Goal: Transaction & Acquisition: Purchase product/service

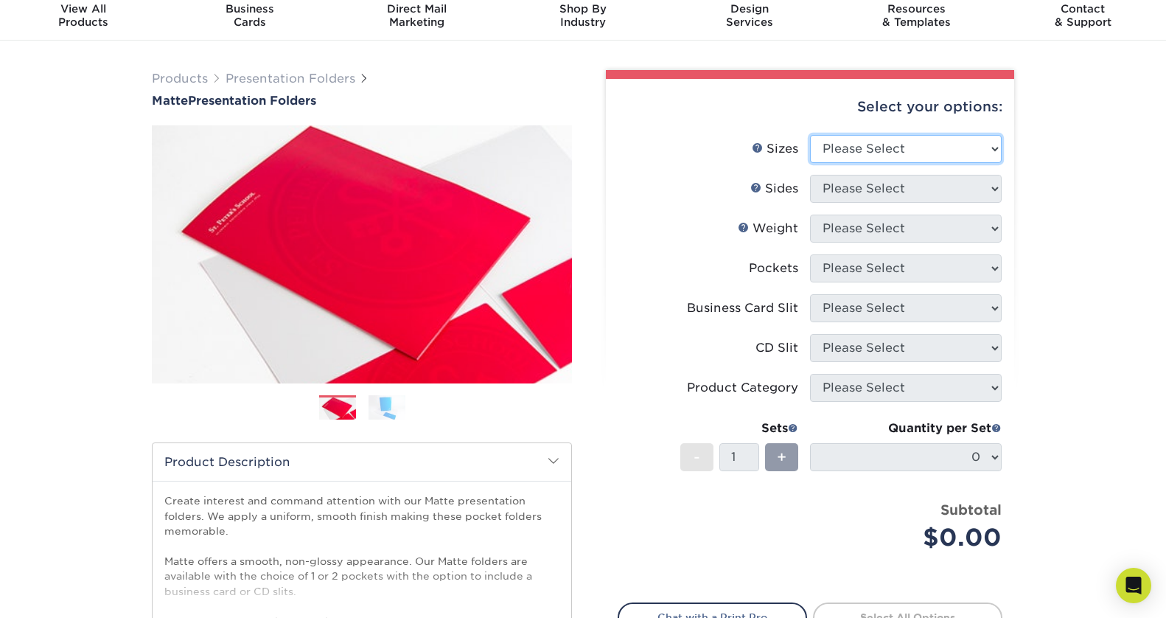
click at [925, 146] on select "Please Select 6" x 9" 9" x 12"" at bounding box center [906, 149] width 192 height 28
select select "9.00x12.00"
click at [810, 135] on select "Please Select 6" x 9" 9" x 12"" at bounding box center [906, 149] width 192 height 28
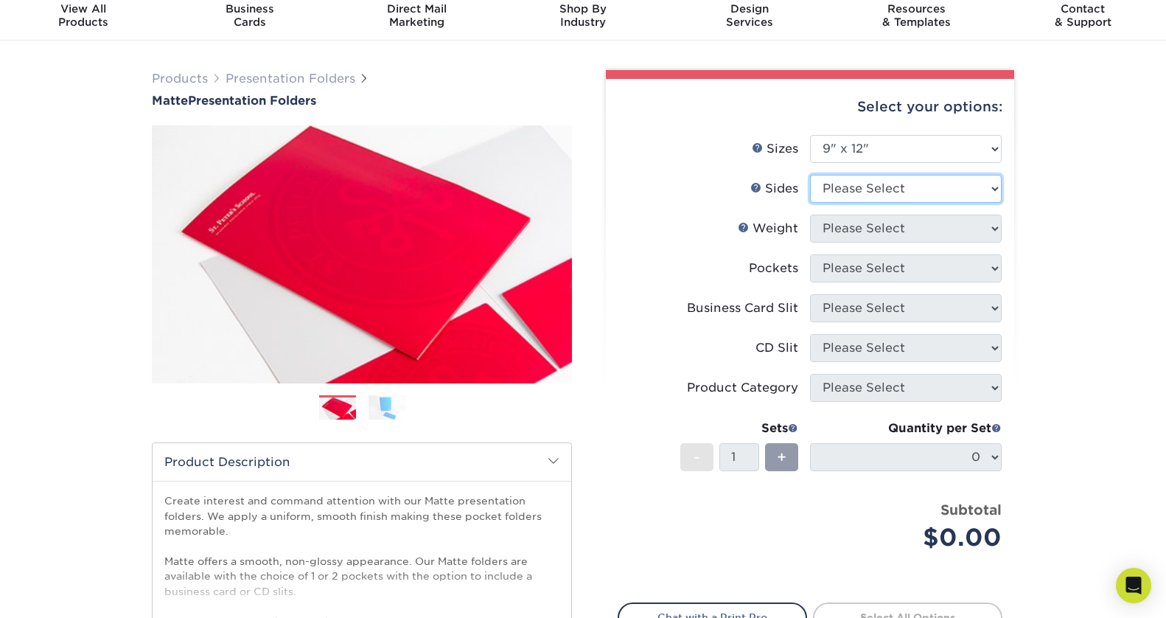
click at [916, 192] on select "Please Select Print Both Sides Print Front Only" at bounding box center [906, 189] width 192 height 28
select select "32d3c223-f82c-492b-b915-ba065a00862f"
click at [810, 175] on select "Please Select Print Both Sides Print Front Only" at bounding box center [906, 189] width 192 height 28
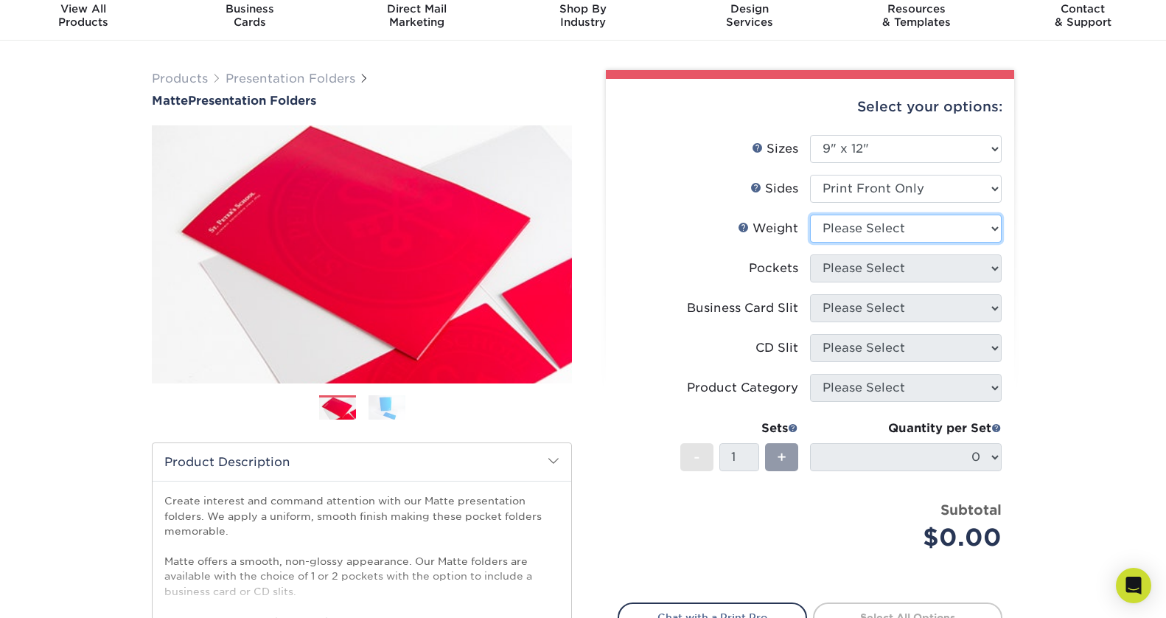
click at [915, 228] on select "Please Select 14PT 16PT" at bounding box center [906, 228] width 192 height 28
select select "16PT"
click at [810, 214] on select "Please Select 14PT 16PT" at bounding box center [906, 228] width 192 height 28
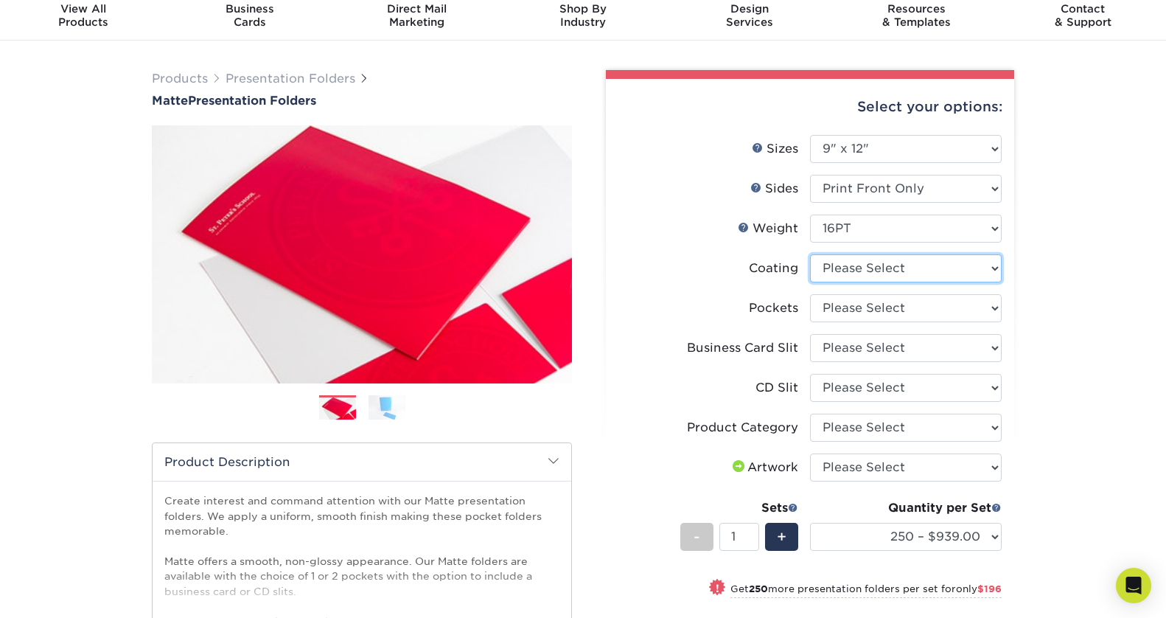
click at [906, 270] on select at bounding box center [906, 268] width 192 height 28
select select "121bb7b5-3b4d-429f-bd8d-bbf80e953313"
click at [810, 254] on select at bounding box center [906, 268] width 192 height 28
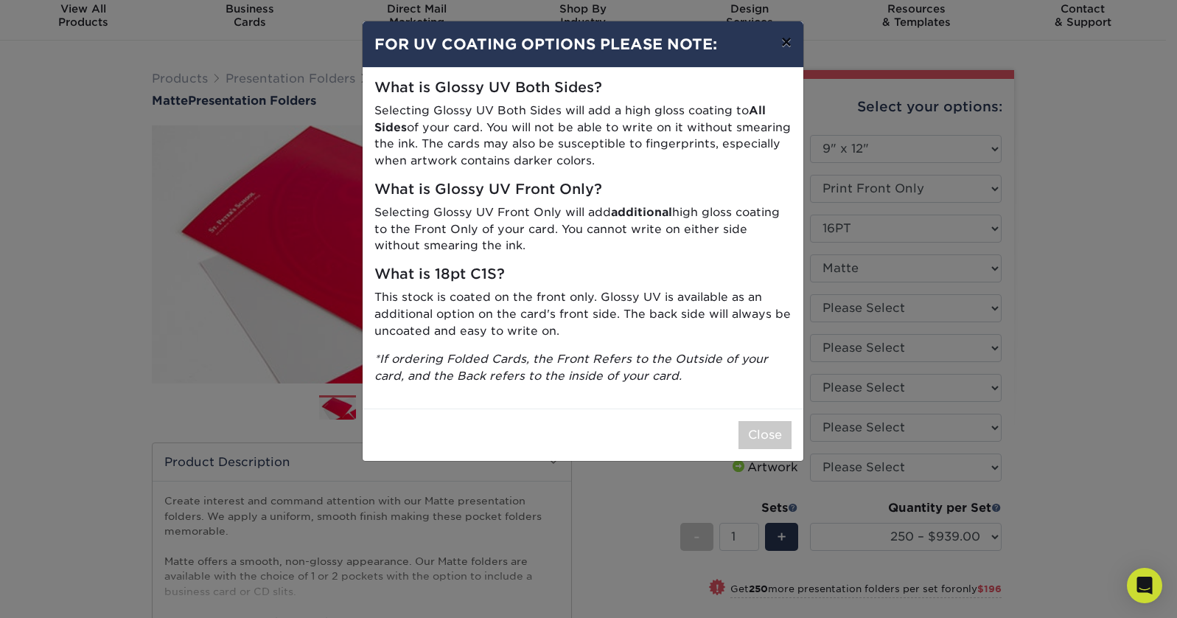
click at [786, 49] on button "×" at bounding box center [786, 41] width 34 height 41
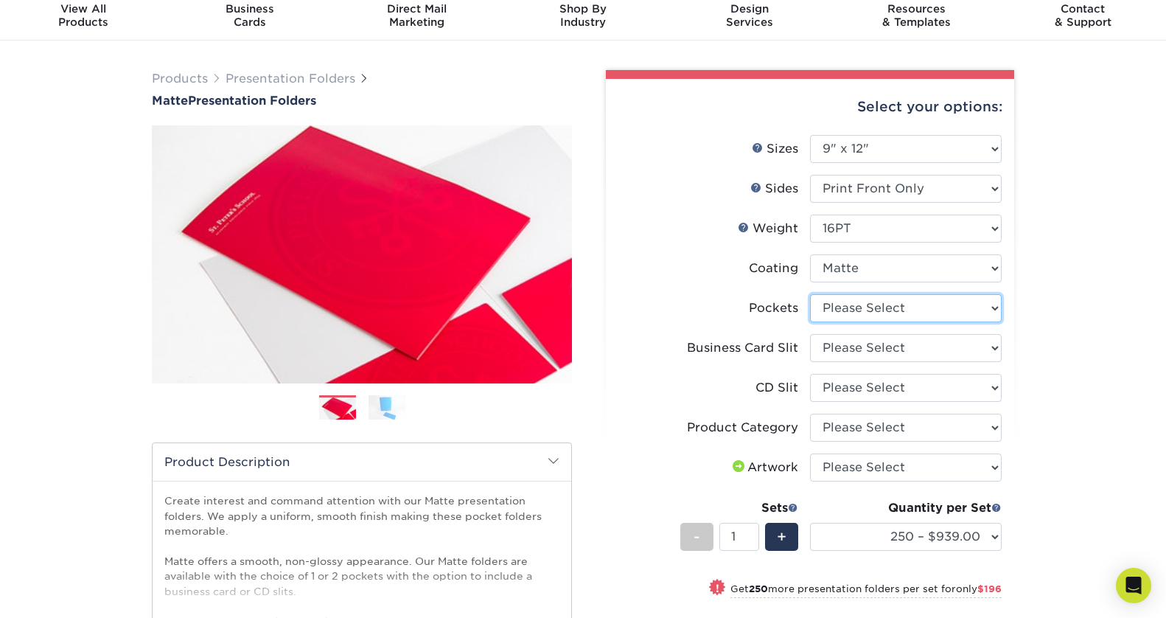
click at [887, 306] on select "Please Select 1 Pocket on the Left (Front) Side 1 Pocket on the Right (Back) Si…" at bounding box center [906, 308] width 192 height 28
select select "e8427203-e3c7-4640-a4e8-bae00c228d98"
click at [810, 294] on select "Please Select 1 Pocket on the Left (Front) Side 1 Pocket on the Right (Back) Si…" at bounding box center [906, 308] width 192 height 28
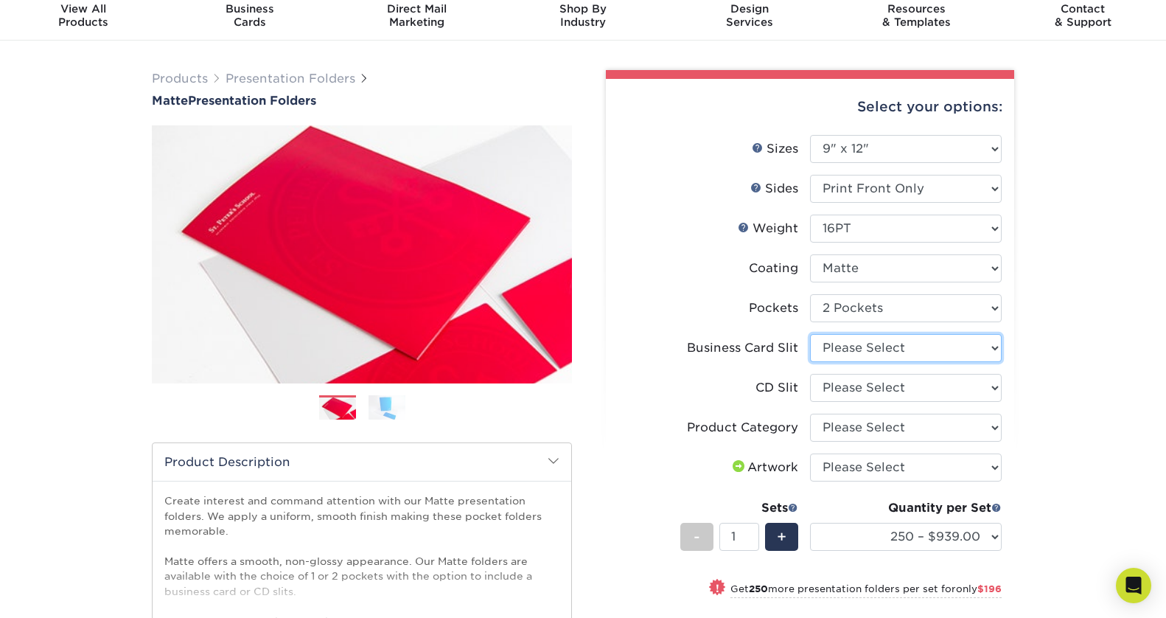
click at [892, 347] on select "Please Select No Business Card Slits On Both Pockets - Horizontal On Both Pocke…" at bounding box center [906, 348] width 192 height 28
select select "7e99cc7c-ff09-4e60-a1f6-bcfcb05688a6"
click at [810, 334] on select "Please Select No Business Card Slits On Both Pockets - Horizontal On Both Pocke…" at bounding box center [906, 348] width 192 height 28
click at [993, 389] on select "Please Select No CD Slit On the Left (Front) Pocket On the Right (Back) Pocket" at bounding box center [906, 388] width 192 height 28
click at [810, 374] on select "Please Select No CD Slit On the Left (Front) Pocket On the Right (Back) Pocket" at bounding box center [906, 388] width 192 height 28
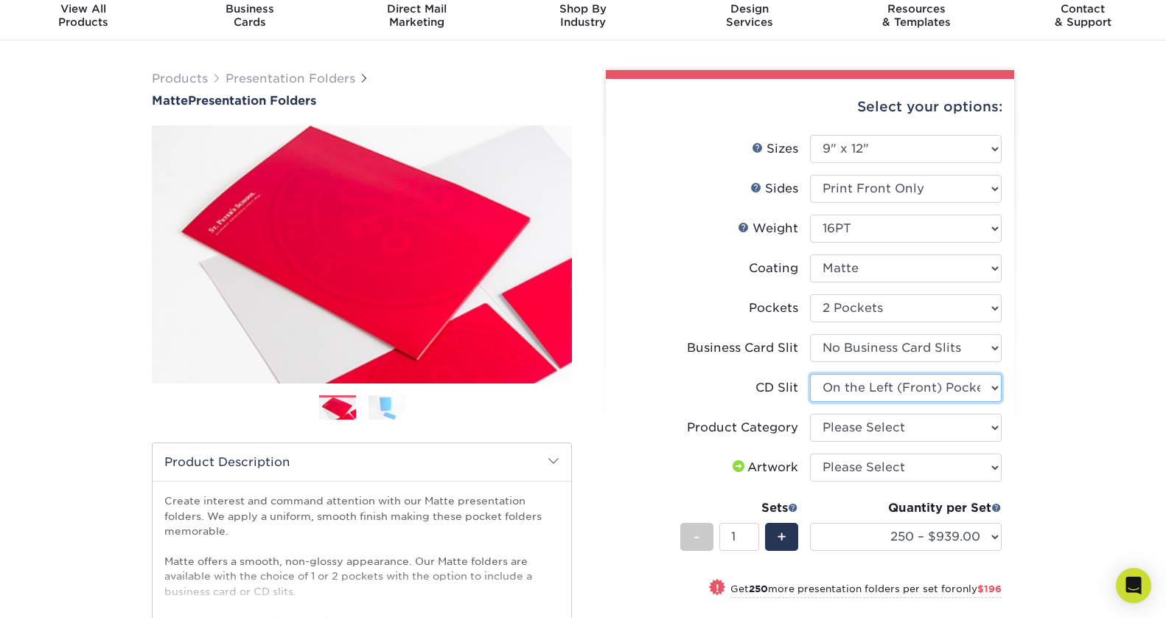
click at [988, 388] on select "Please Select No CD Slit On the Left (Front) Pocket On the Right (Back) Pocket" at bounding box center [906, 388] width 192 height 28
select select "a092264a-7428-4d8e-b024-417dbebc6e25"
click at [810, 374] on select "Please Select No CD Slit On the Left (Front) Pocket On the Right (Back) Pocket" at bounding box center [906, 388] width 192 height 28
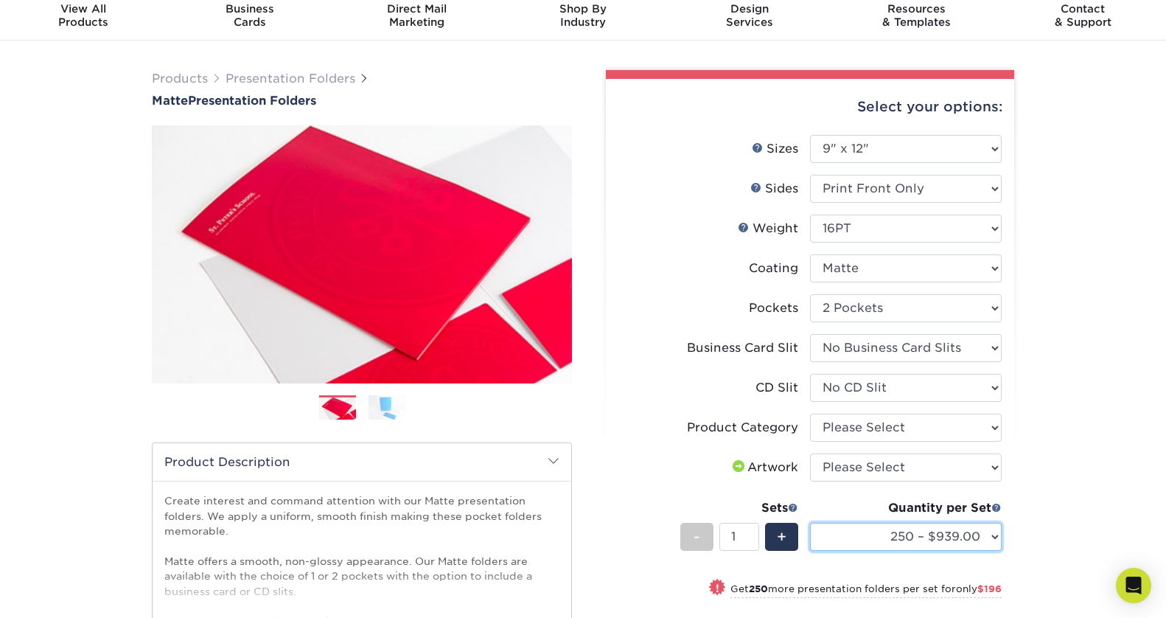
click at [971, 539] on select "250 – $939.00 500 – $1135.00 1000 – $1404.00 2500 – $2475.00 5000 – $3858.00 10…" at bounding box center [906, 536] width 192 height 28
select select "500 – $1135.00"
click at [810, 522] on select "250 – $939.00 500 – $1135.00 1000 – $1404.00 2500 – $2475.00 5000 – $3858.00 10…" at bounding box center [906, 536] width 192 height 28
click at [975, 424] on select "Please Select Presentation Folders" at bounding box center [906, 427] width 192 height 28
select select "57f7a581-ec4a-49d7-930d-eb044a1d12ac"
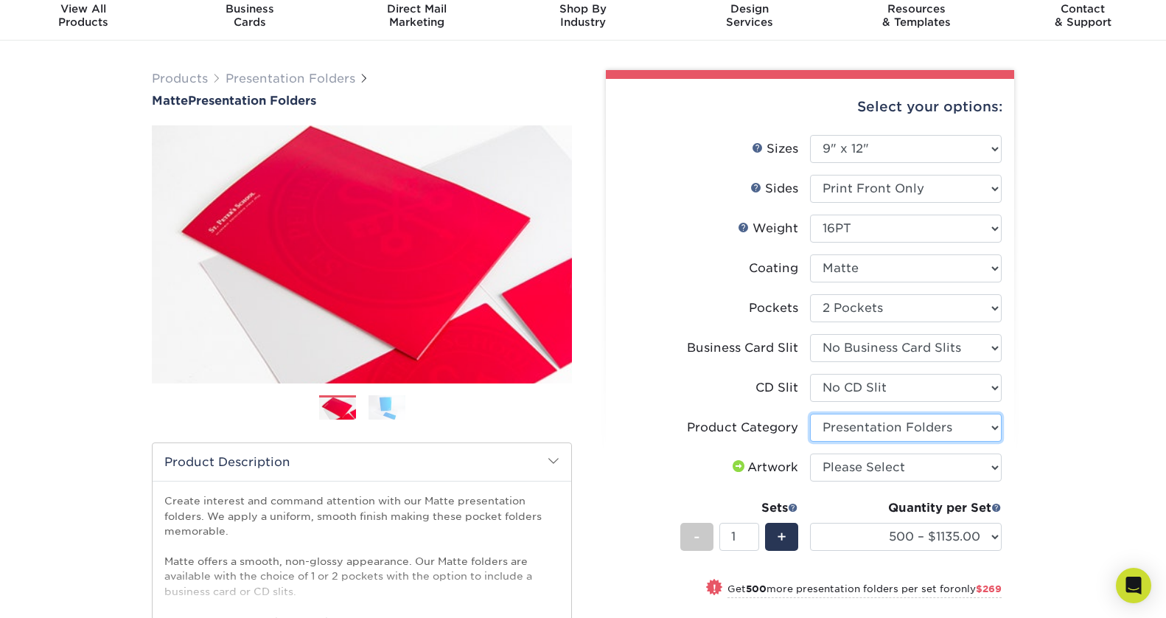
click at [810, 413] on select "Please Select Presentation Folders" at bounding box center [906, 427] width 192 height 28
click at [959, 469] on select "Please Select I will upload files I need a design - $75" at bounding box center [906, 467] width 192 height 28
select select "upload"
click at [810, 453] on select "Please Select I will upload files I need a design - $75" at bounding box center [906, 467] width 192 height 28
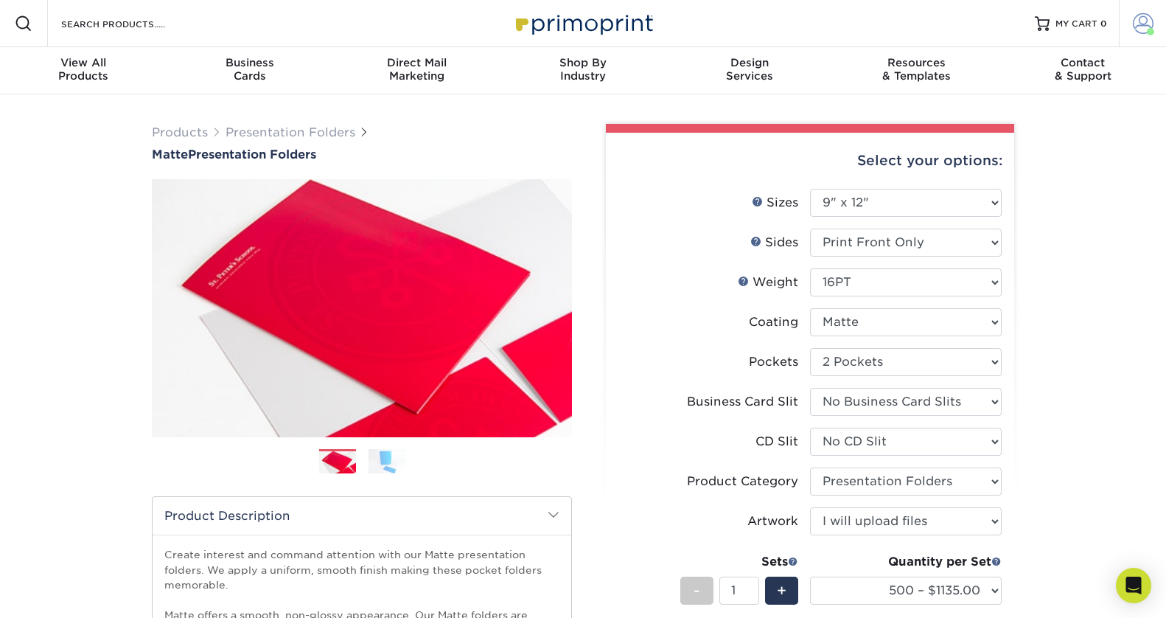
click at [1144, 21] on span at bounding box center [1143, 23] width 21 height 21
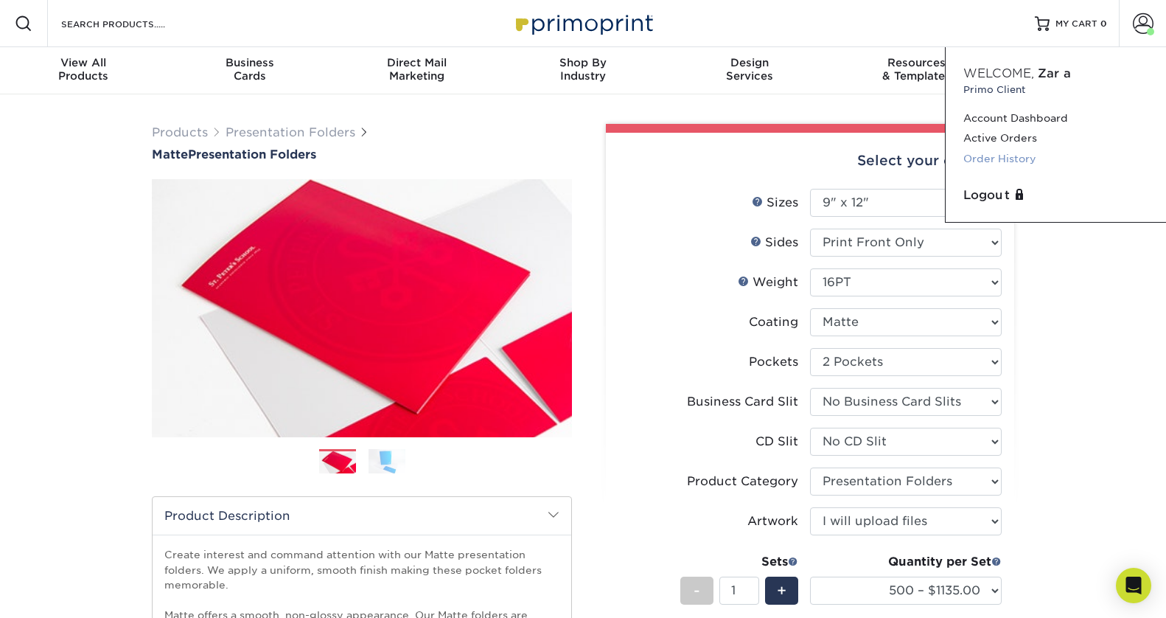
click at [987, 160] on link "Order History" at bounding box center [1055, 159] width 185 height 20
click at [906, 278] on select "Please Select 14PT 16PT" at bounding box center [906, 282] width 192 height 28
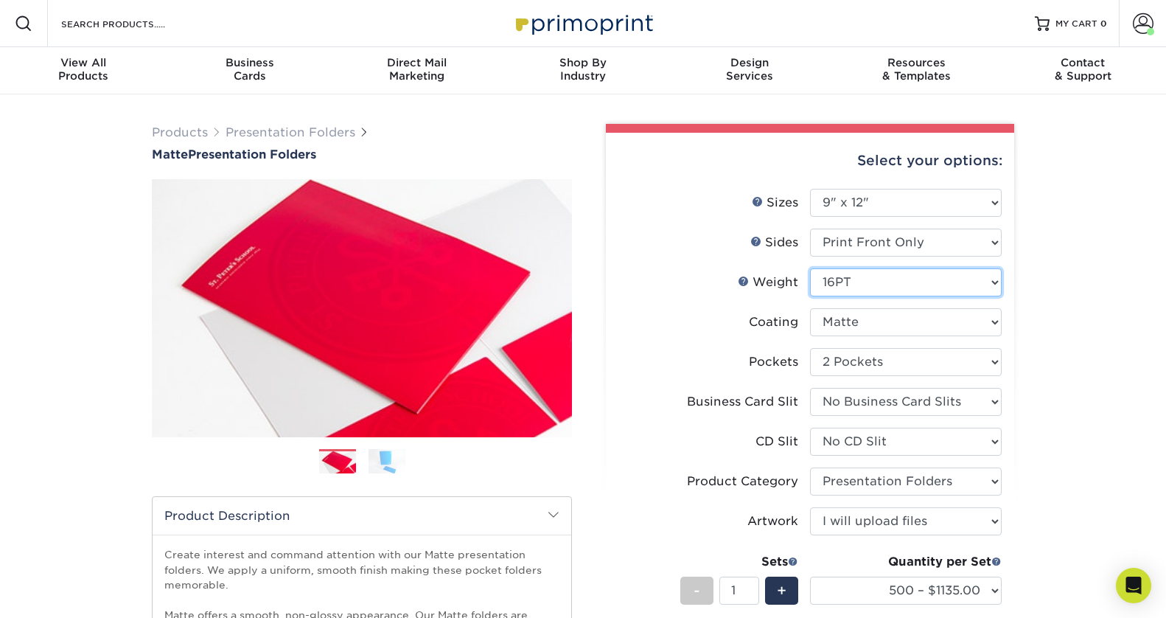
select select "14PT"
click at [810, 268] on select "Please Select 14PT 16PT" at bounding box center [906, 282] width 192 height 28
select select "-1"
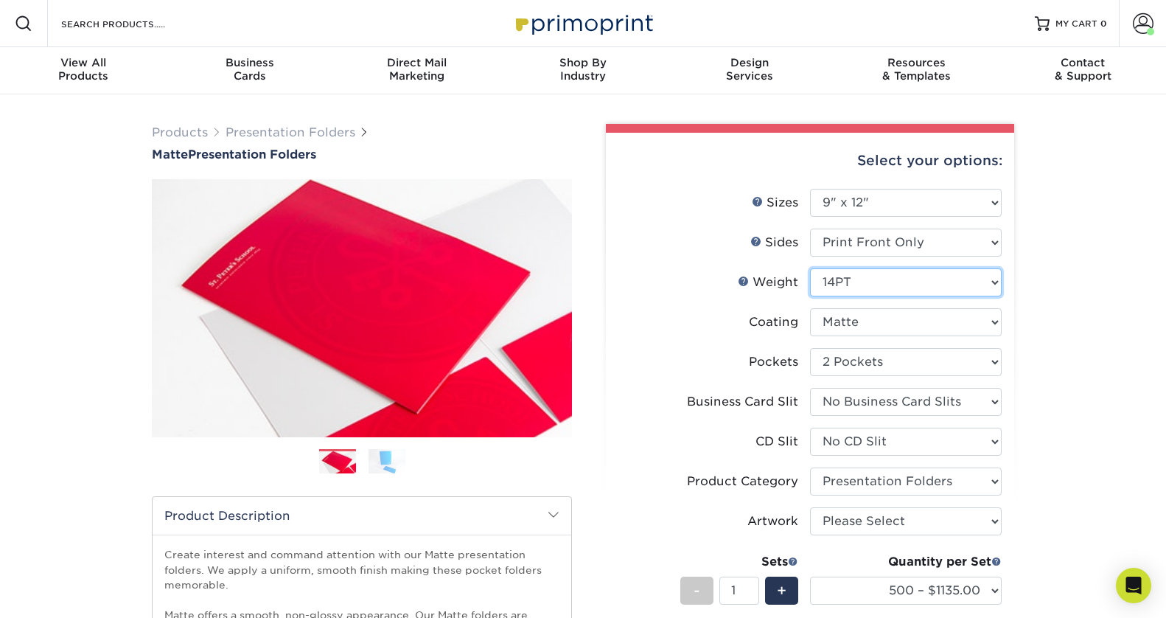
select select "-1"
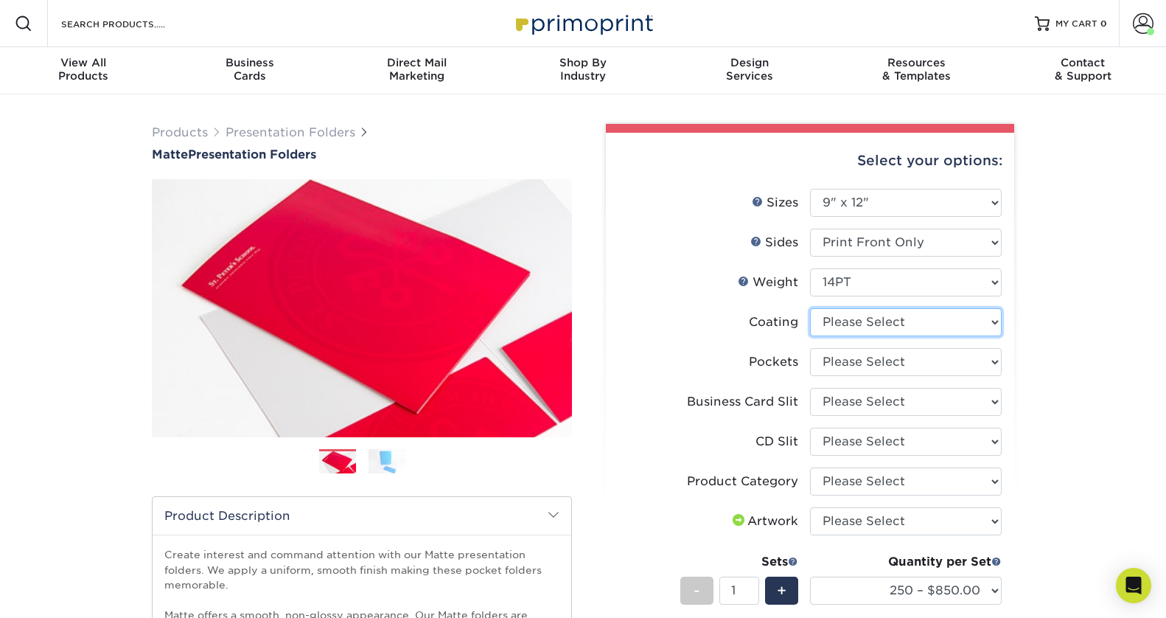
click at [979, 326] on select at bounding box center [906, 322] width 192 height 28
select select "121bb7b5-3b4d-429f-bd8d-bbf80e953313"
click at [810, 308] on select at bounding box center [906, 322] width 192 height 28
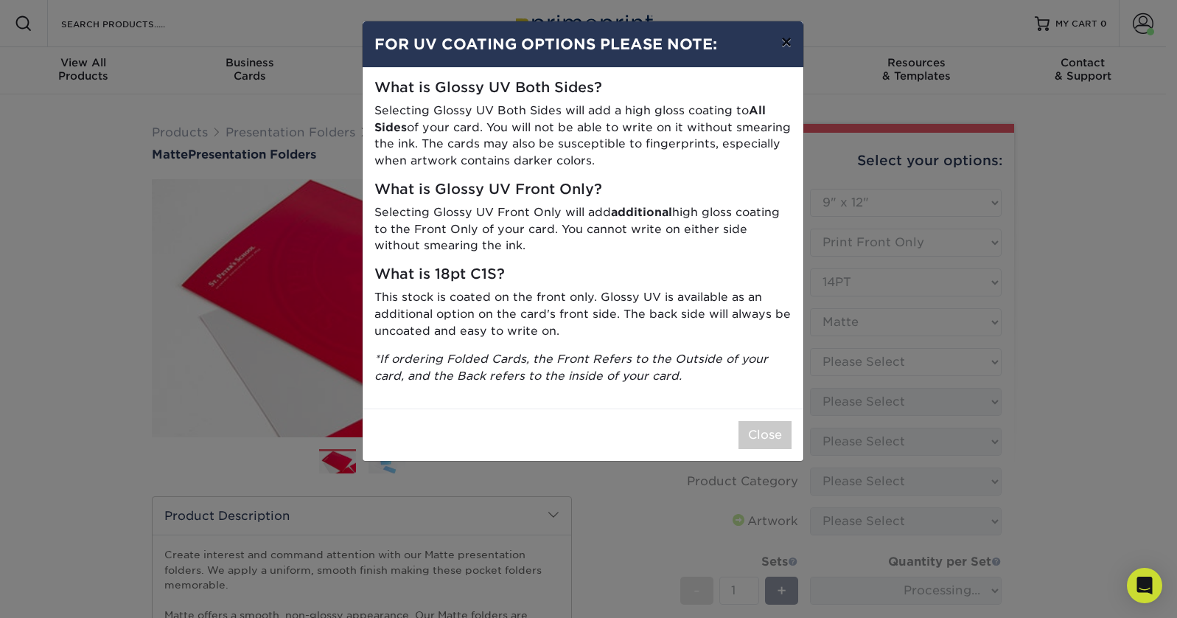
click at [785, 44] on button "×" at bounding box center [786, 41] width 34 height 41
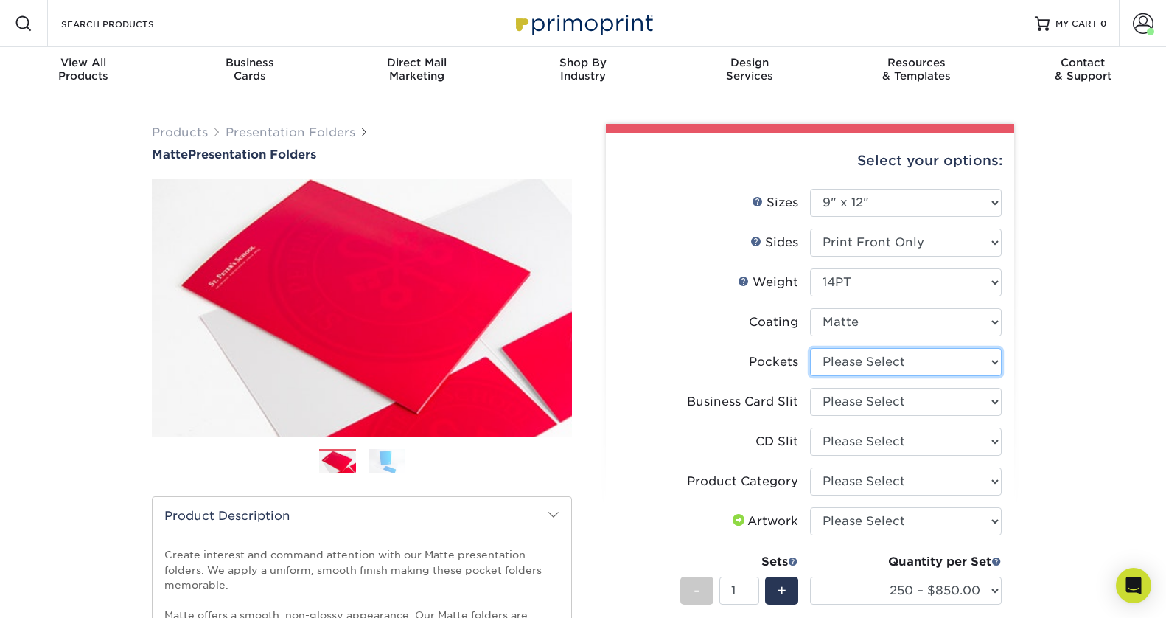
click at [947, 363] on select "Please Select 1 Pocket on the Left (Front) Side 1 Pocket on the Right (Back) Si…" at bounding box center [906, 362] width 192 height 28
select select "e8427203-e3c7-4640-a4e8-bae00c228d98"
click at [810, 348] on select "Please Select 1 Pocket on the Left (Front) Side 1 Pocket on the Right (Back) Si…" at bounding box center [906, 362] width 192 height 28
click at [920, 400] on select "Please Select No Business Card Slits On Both Pockets - Horizontal On Both Pocke…" at bounding box center [906, 402] width 192 height 28
select select "72a87a50-32e6-4b0a-b352-83a99595e5b9"
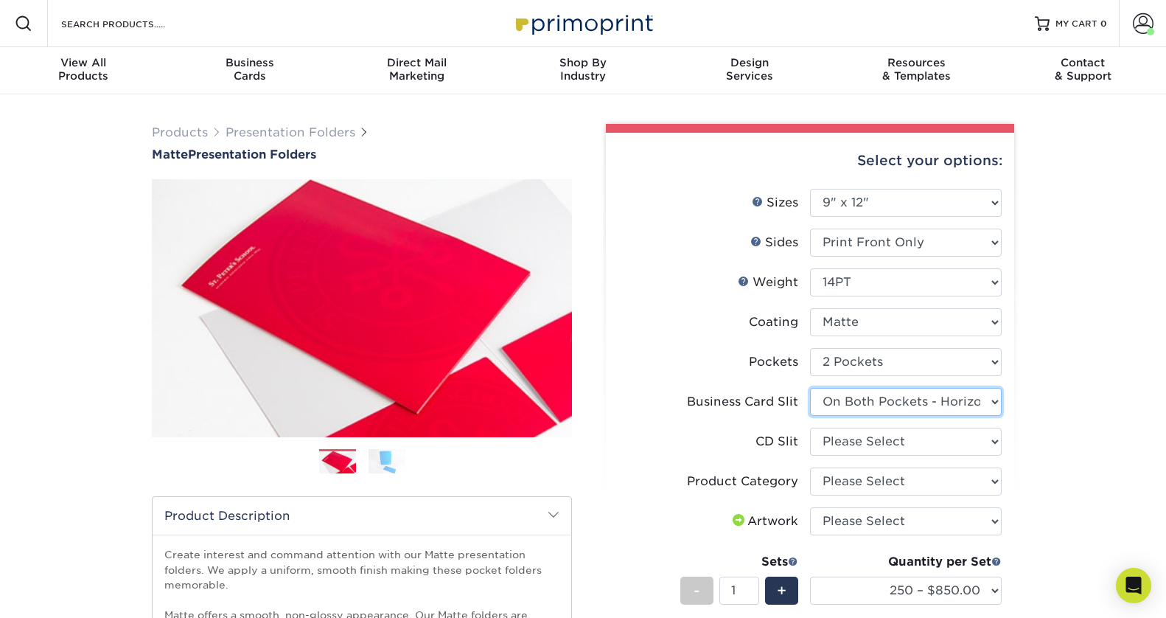
click at [810, 388] on select "Please Select No Business Card Slits On Both Pockets - Horizontal On Both Pocke…" at bounding box center [906, 402] width 192 height 28
click at [906, 442] on select "Please Select No CD Slit On the Left (Front) Pocket On the Right (Back) Pocket" at bounding box center [906, 441] width 192 height 28
select select "a092264a-7428-4d8e-b024-417dbebc6e25"
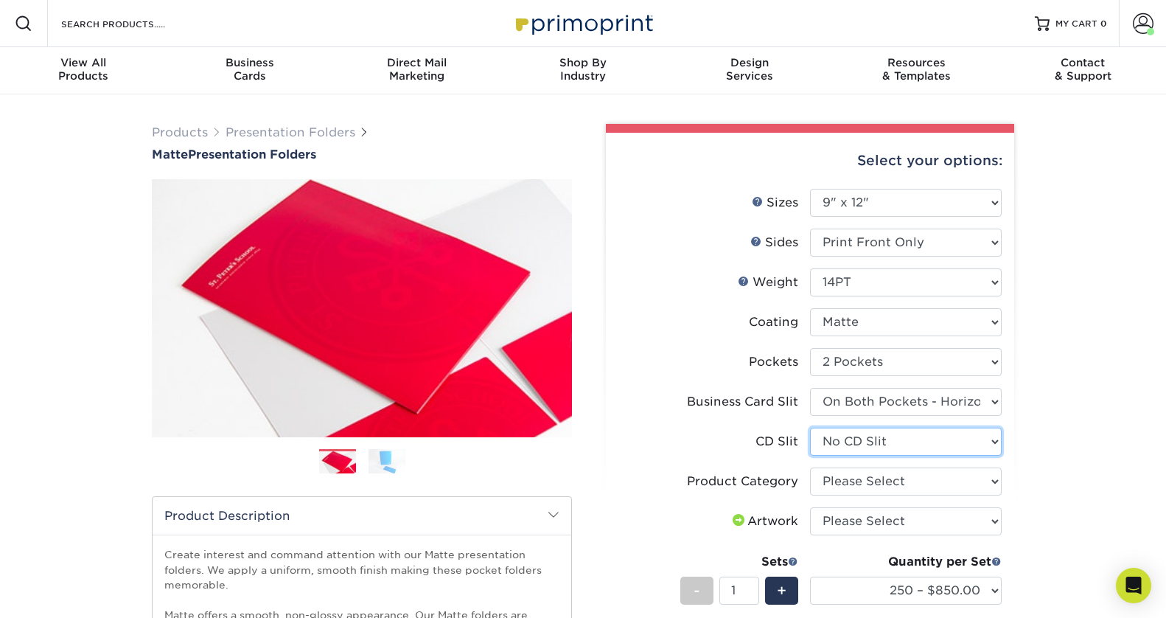
click at [810, 427] on select "Please Select No CD Slit On the Left (Front) Pocket On the Right (Back) Pocket" at bounding box center [906, 441] width 192 height 28
click at [890, 477] on select "Please Select Presentation Folders" at bounding box center [906, 481] width 192 height 28
select select "57f7a581-ec4a-49d7-930d-eb044a1d12ac"
click at [810, 467] on select "Please Select Presentation Folders" at bounding box center [906, 481] width 192 height 28
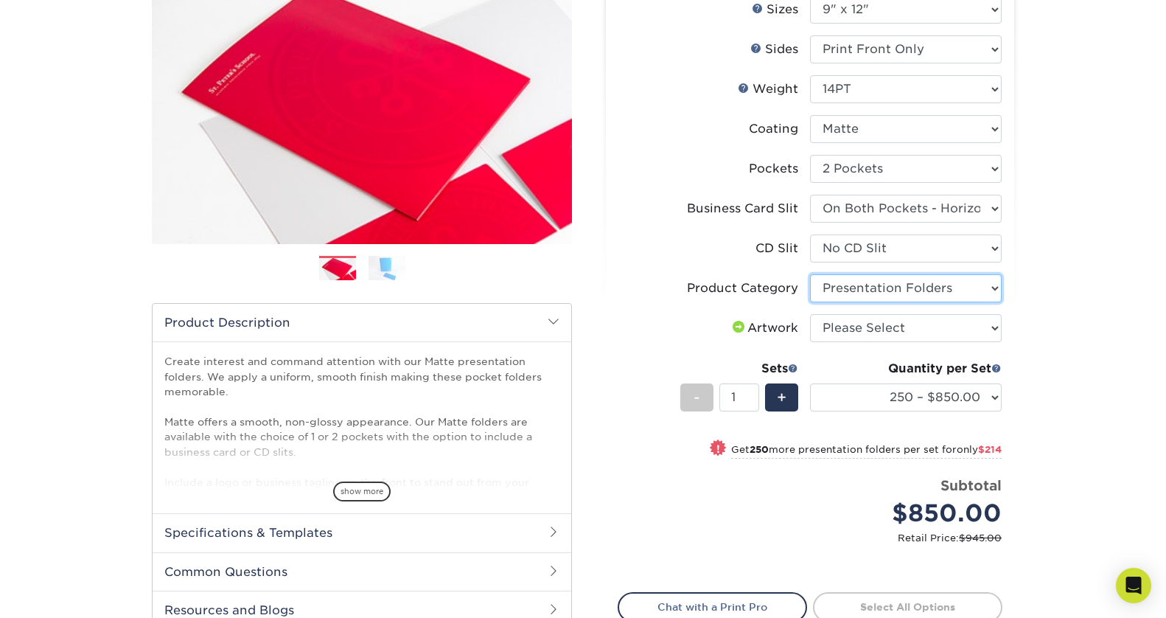
scroll to position [200, 0]
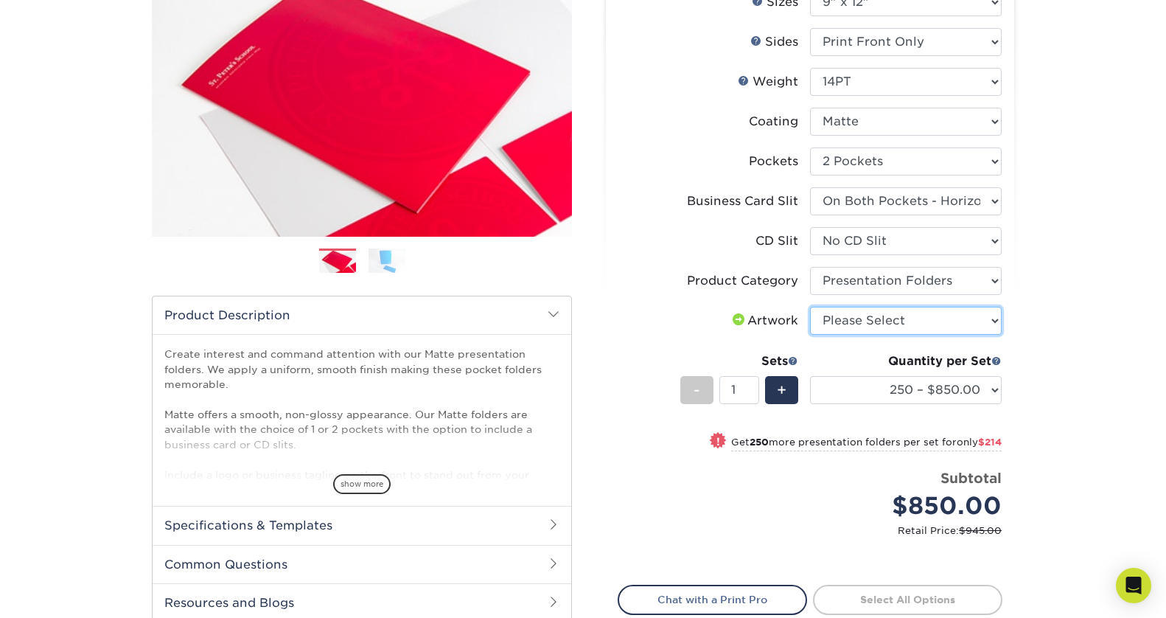
click at [919, 322] on select "Please Select I will upload files I need a design - $75" at bounding box center [906, 321] width 192 height 28
select select "upload"
click at [810, 307] on select "Please Select I will upload files I need a design - $75" at bounding box center [906, 321] width 192 height 28
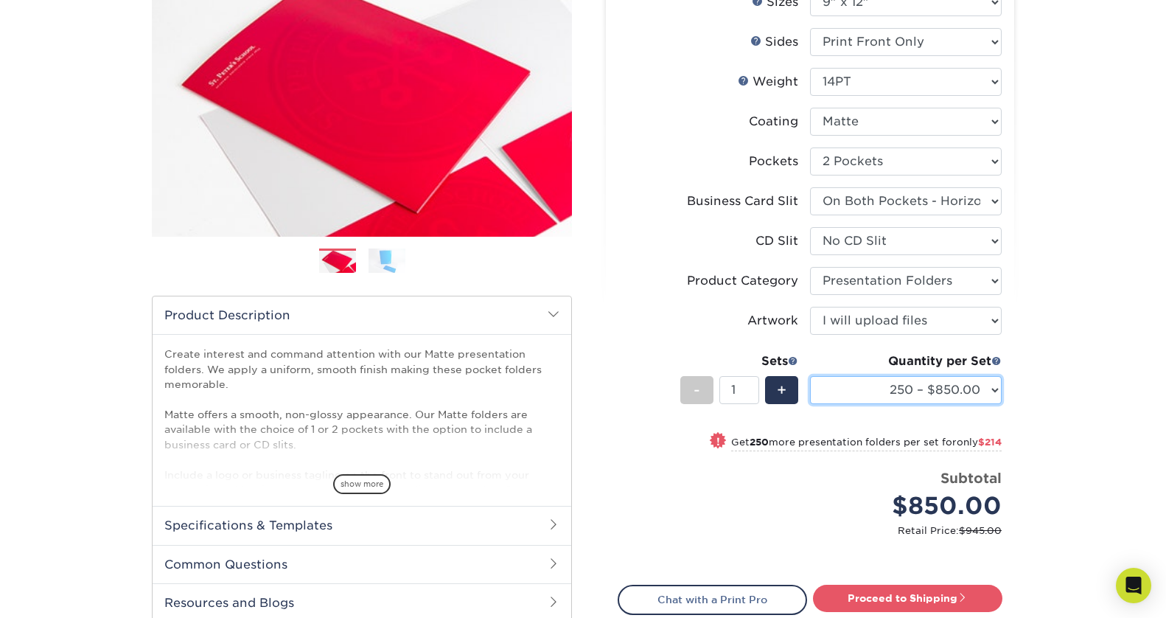
click at [934, 392] on select "250 – $850.00 500 – $1064.00 1000 – $1315.00 2500 – $2350.00 5000 – $3687.00 10…" at bounding box center [906, 390] width 192 height 28
select select "500 – $1064.00"
click at [810, 376] on select "250 – $850.00 500 – $1064.00 1000 – $1315.00 2500 – $2350.00 5000 – $3687.00 10…" at bounding box center [906, 390] width 192 height 28
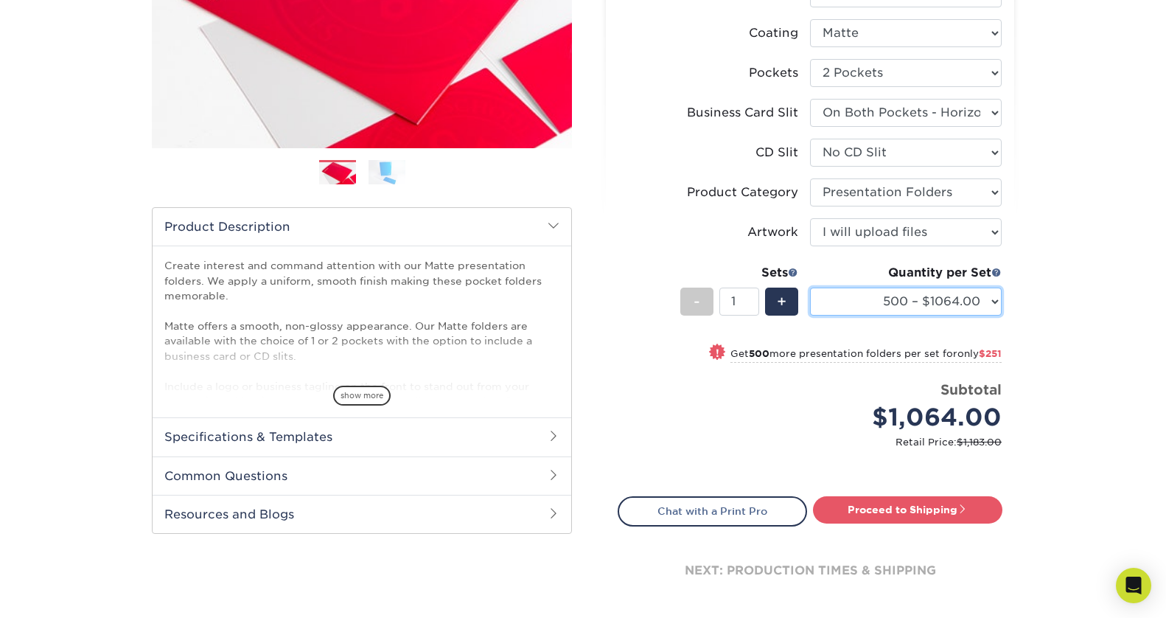
scroll to position [290, 0]
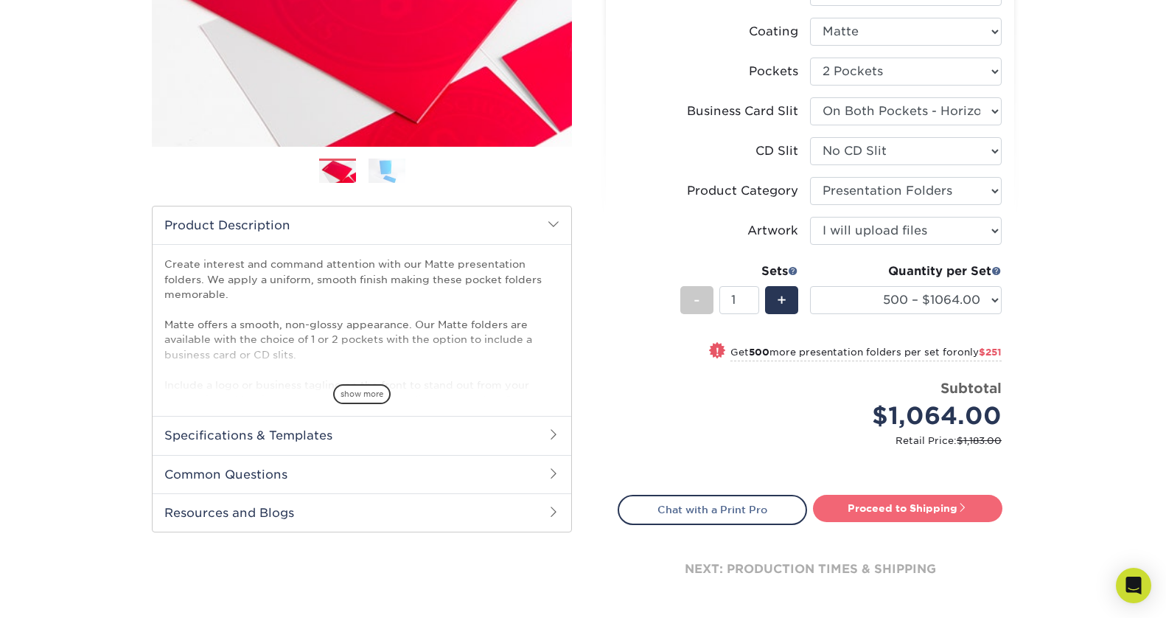
click at [909, 511] on link "Proceed to Shipping" at bounding box center [907, 507] width 189 height 27
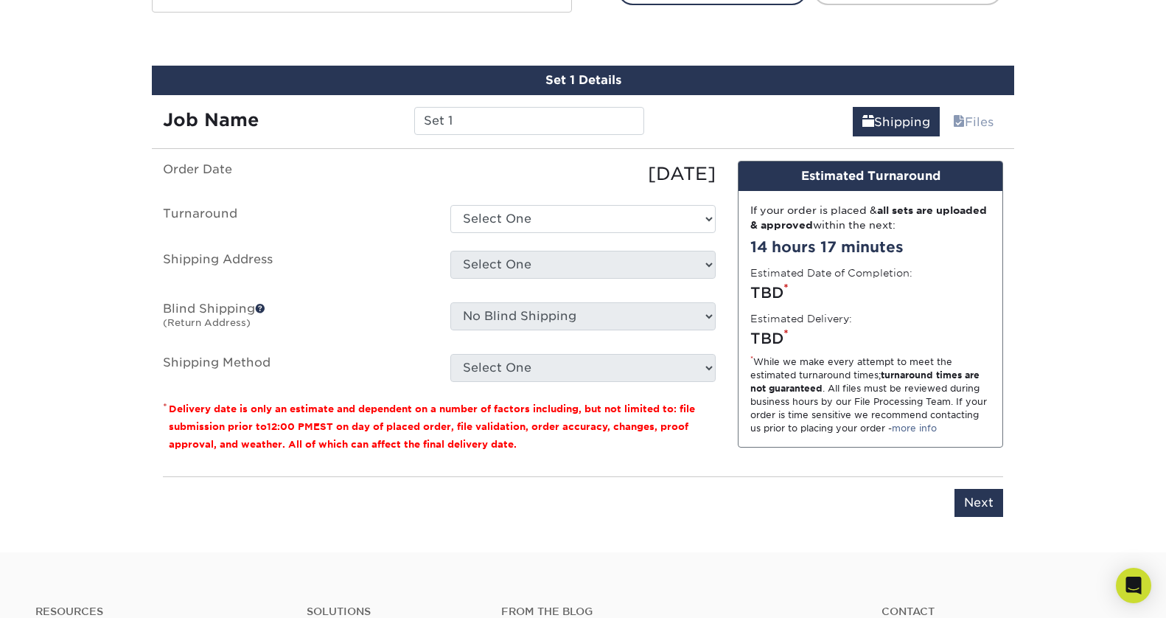
scroll to position [825, 0]
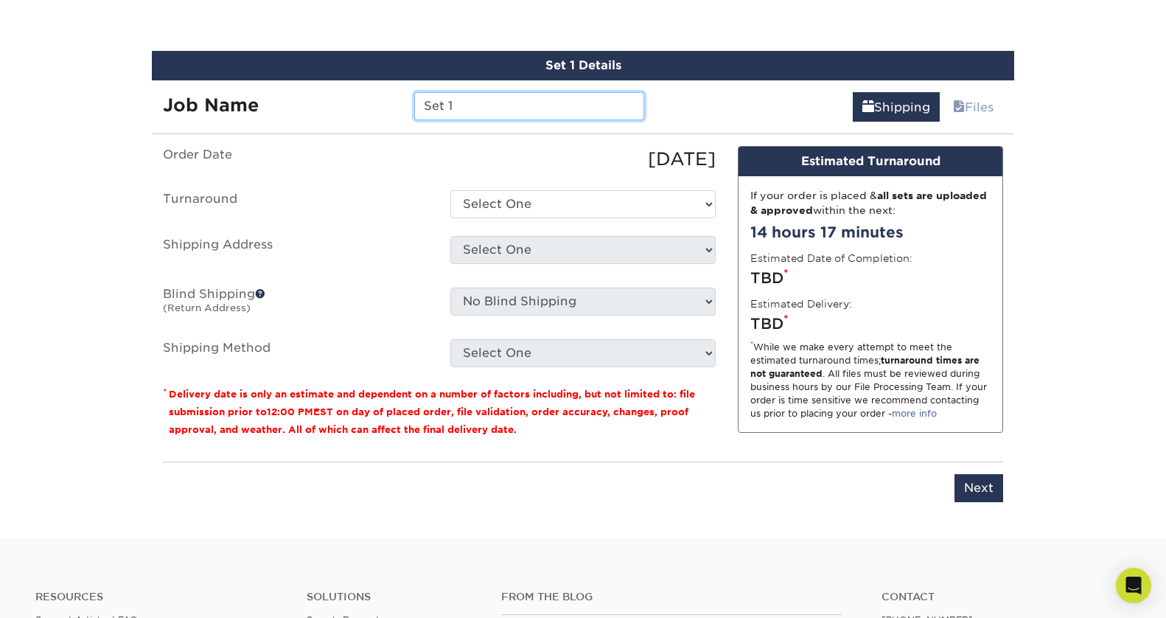
click at [483, 107] on input "Set 1" at bounding box center [528, 106] width 229 height 28
type input "S"
type input "Presentation Folders 082825"
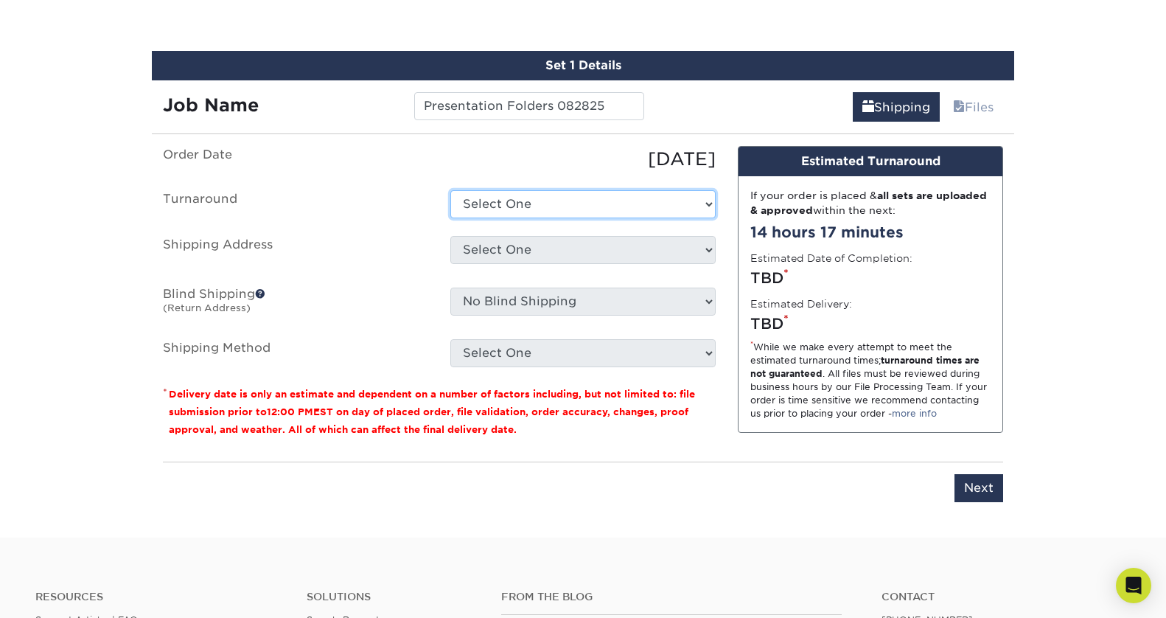
click at [525, 203] on select "Select One 2-4 Business Days 2 Day" at bounding box center [582, 204] width 265 height 28
select select "0dd39226-7726-4b28-8e6f-f1c6cc59a86b"
click at [450, 190] on select "Select One 2-4 Business Days 2 Day" at bounding box center [582, 204] width 265 height 28
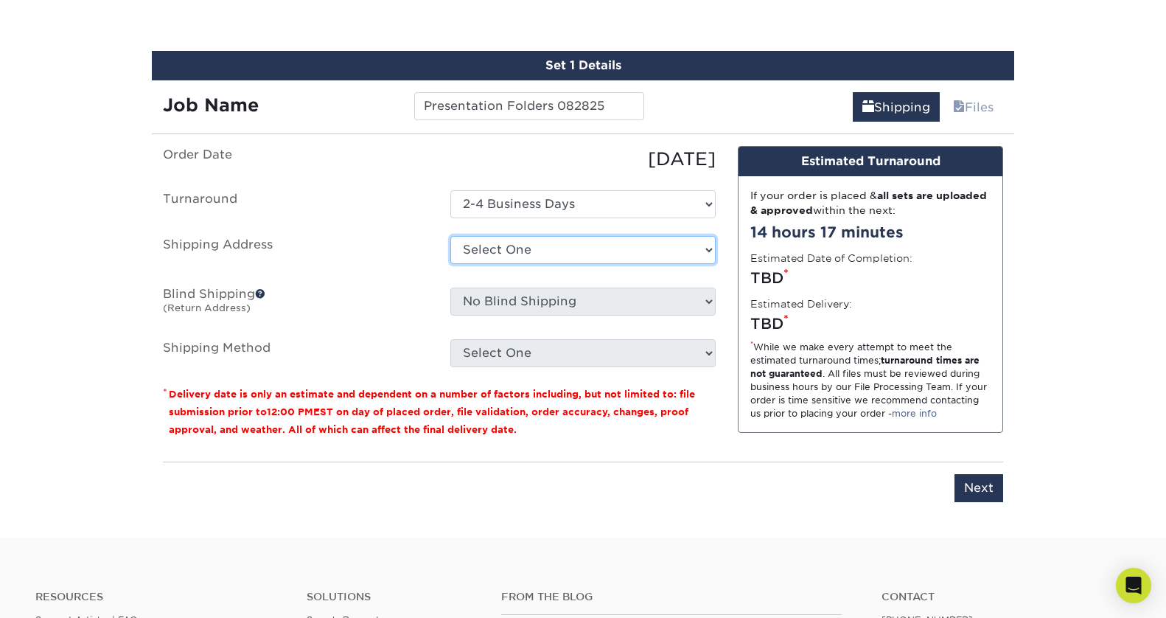
click at [535, 249] on select "Select One 1301 suite 250 1301 suite 250 1301 suite 250 2125 Arizona Ave Brain …" at bounding box center [582, 250] width 265 height 28
select select "193395"
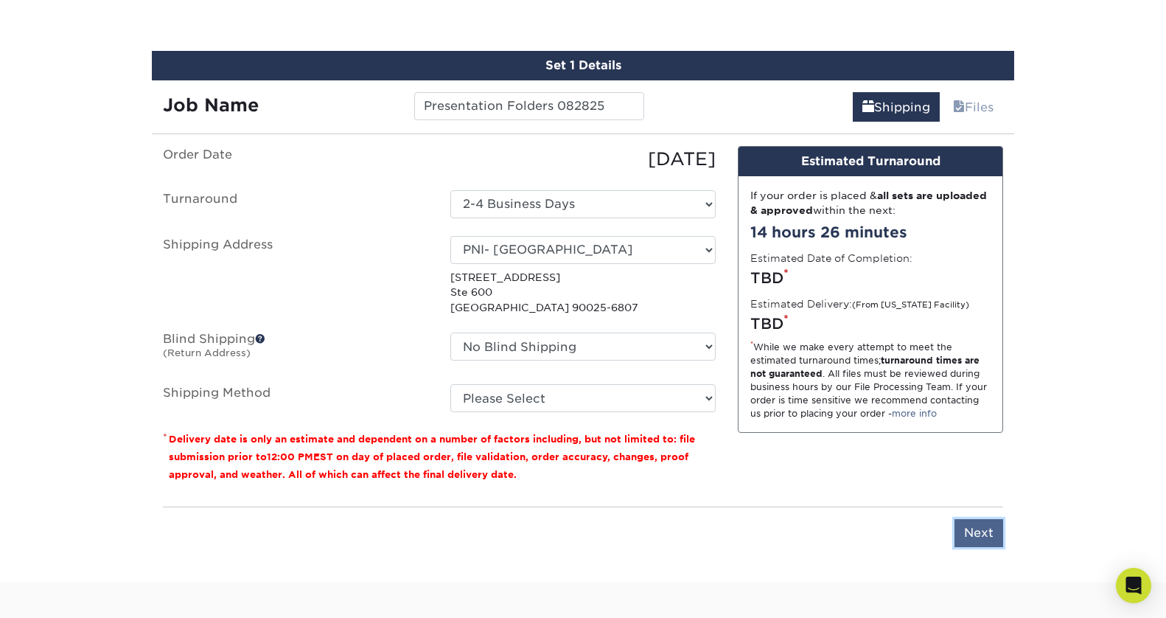
click at [985, 534] on input "Next" at bounding box center [978, 533] width 49 height 28
type input "Next"
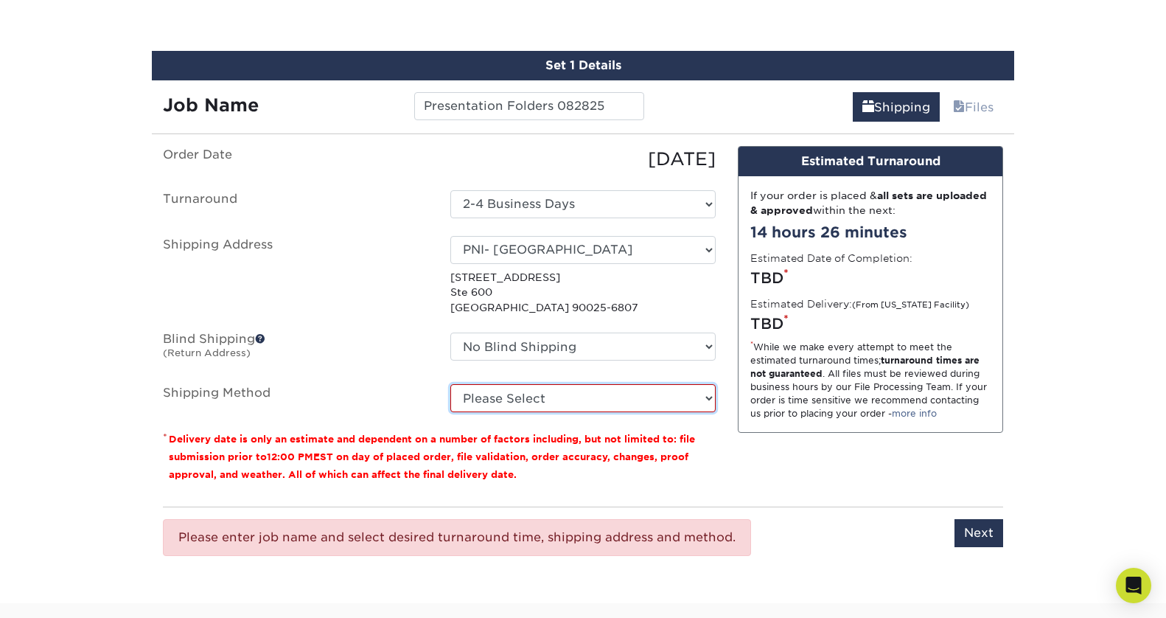
click at [537, 401] on select "Please Select Ground Shipping (+$34.84) 3 Day Shipping Service (+$59.15) 2 Day …" at bounding box center [582, 398] width 265 height 28
select select "03"
click at [450, 384] on select "Please Select Ground Shipping (+$34.84) 3 Day Shipping Service (+$59.15) 2 Day …" at bounding box center [582, 398] width 265 height 28
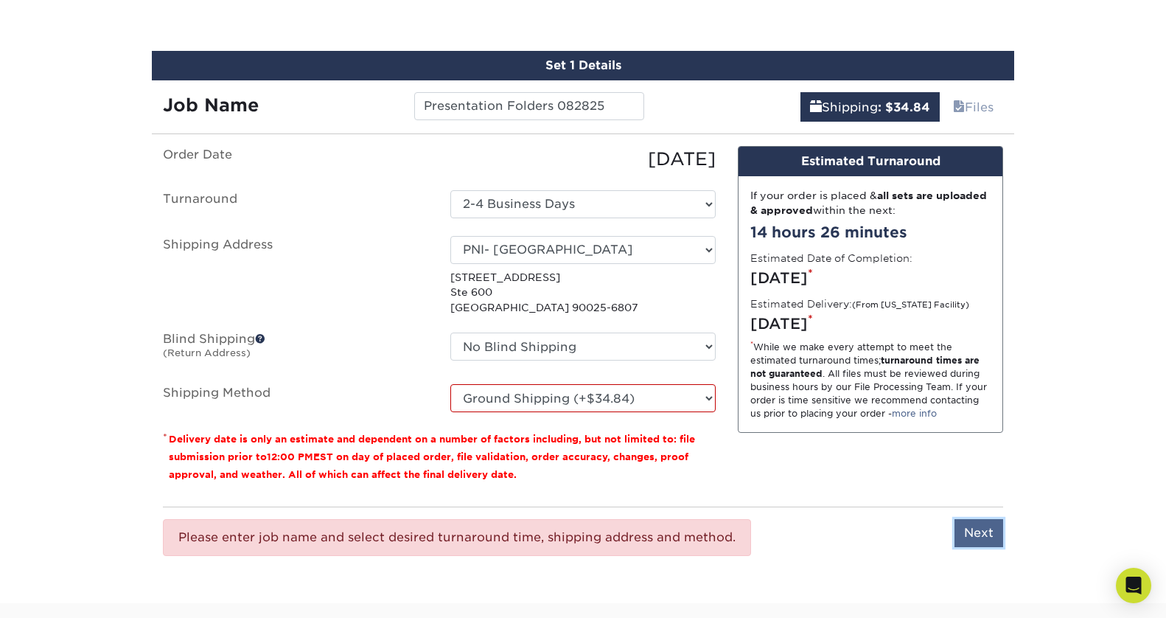
click at [984, 531] on input "Next" at bounding box center [978, 533] width 49 height 28
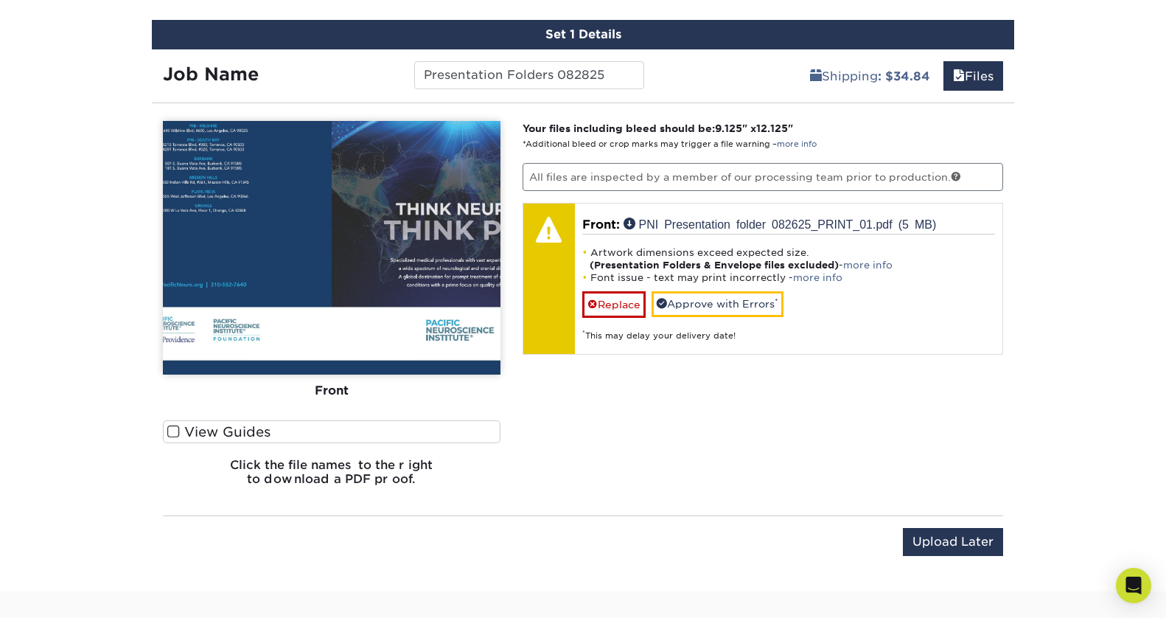
scroll to position [857, 0]
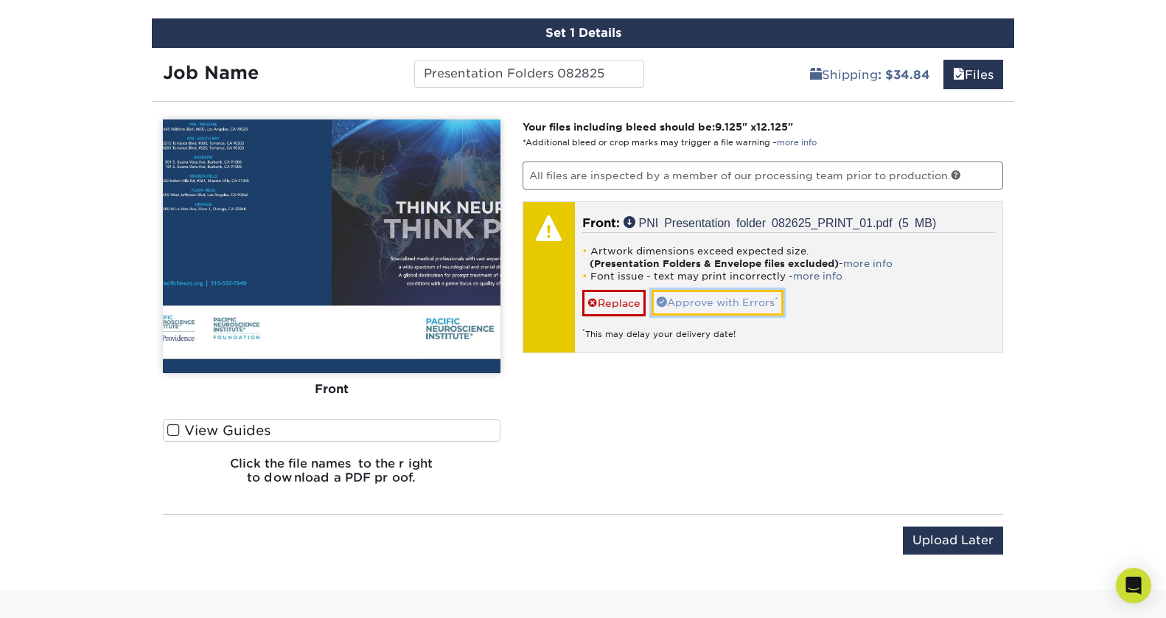
click at [758, 298] on link "Approve with Errors *" at bounding box center [717, 302] width 132 height 25
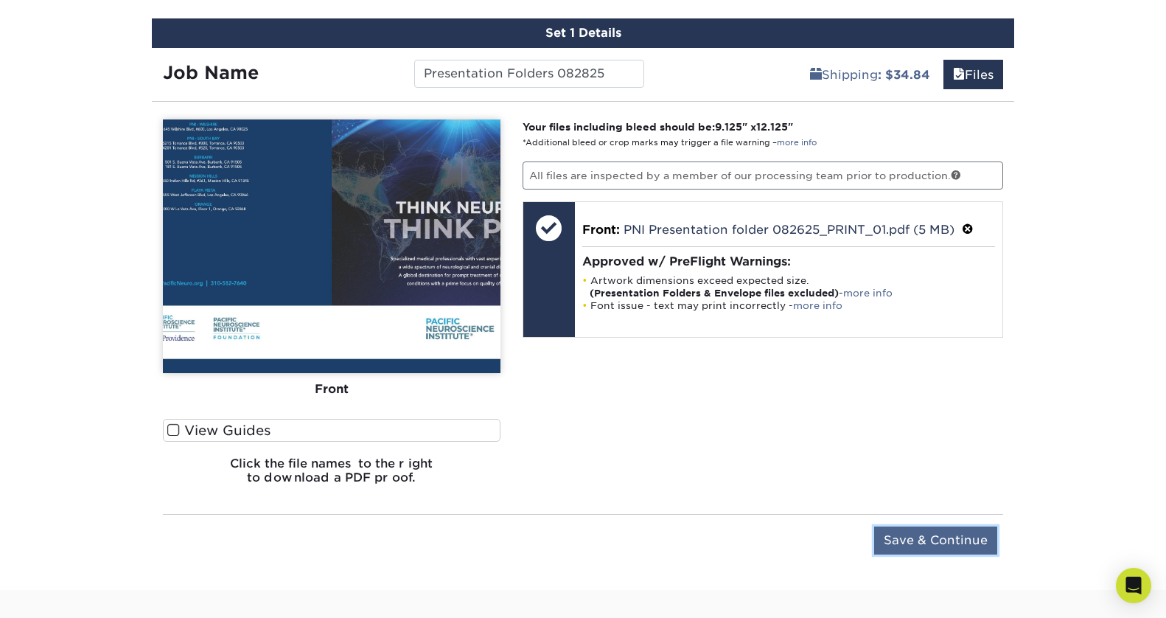
click at [959, 537] on input "Save & Continue" at bounding box center [935, 540] width 123 height 28
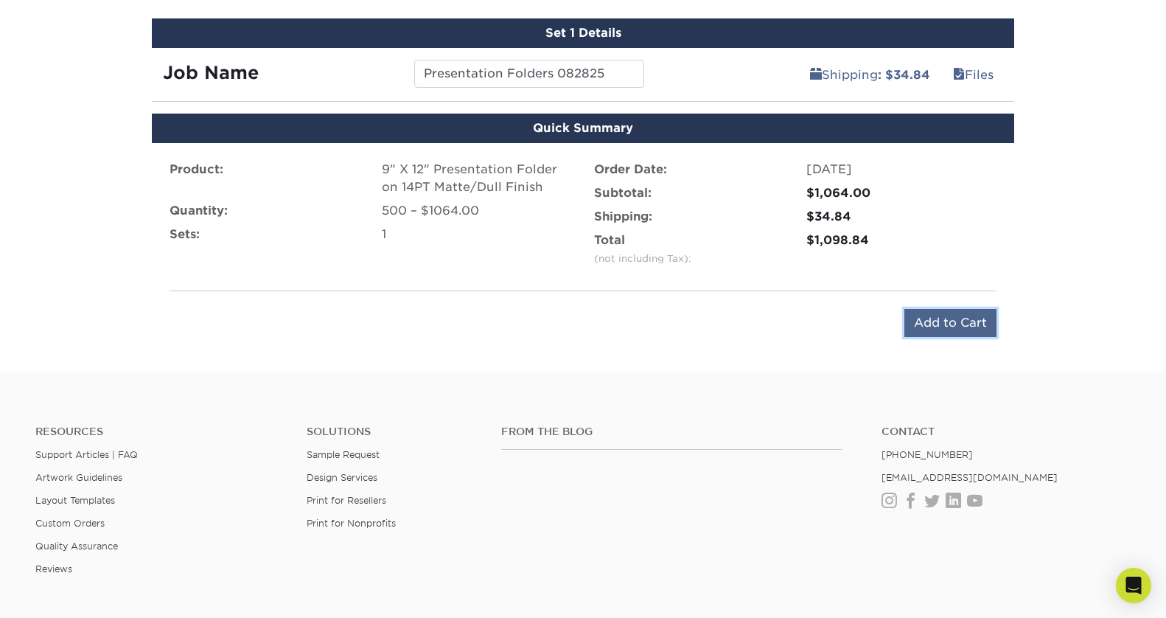
click at [959, 323] on input "Add to Cart" at bounding box center [950, 323] width 92 height 28
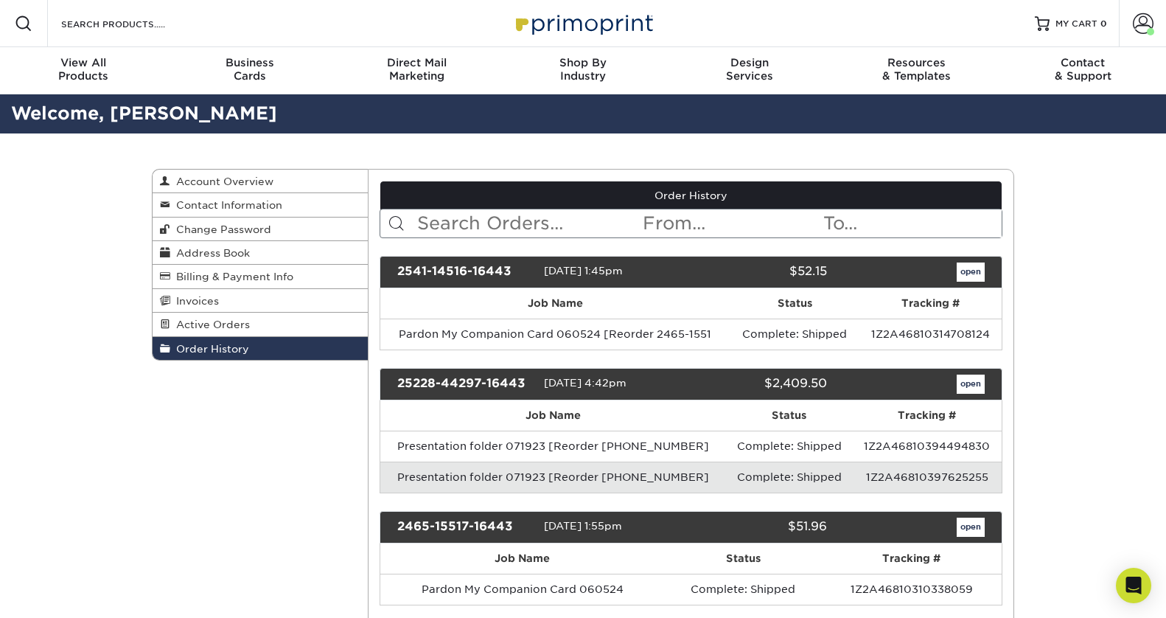
click at [531, 223] on input "text" at bounding box center [529, 223] width 226 height 28
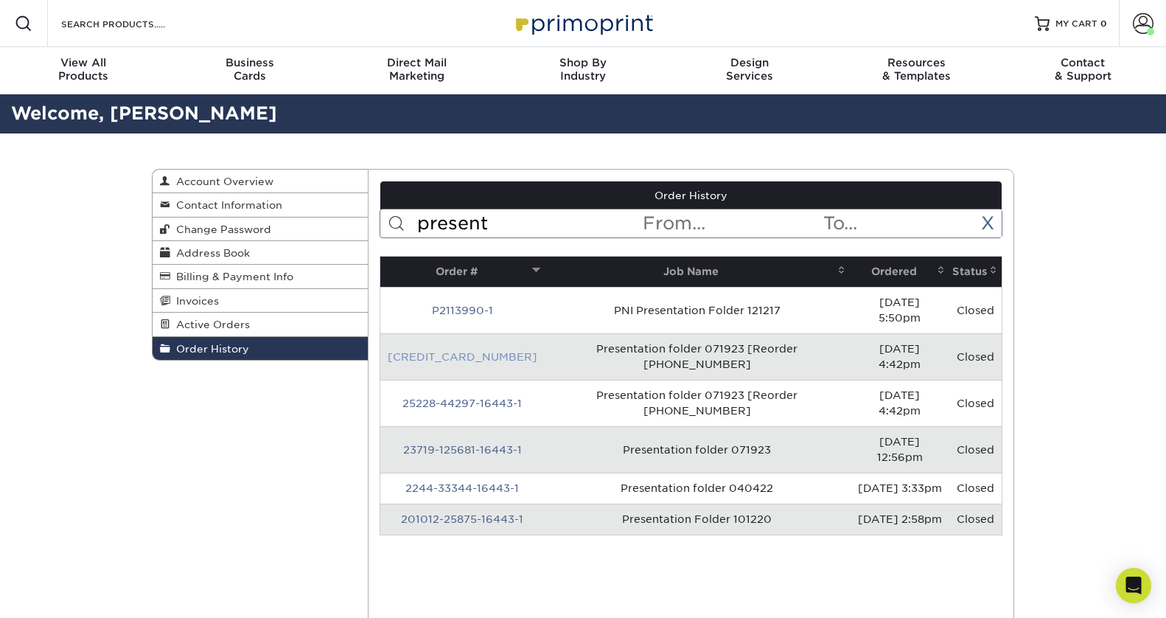
type input "present"
click at [480, 351] on link "25228-44297-16443-2" at bounding box center [463, 357] width 150 height 12
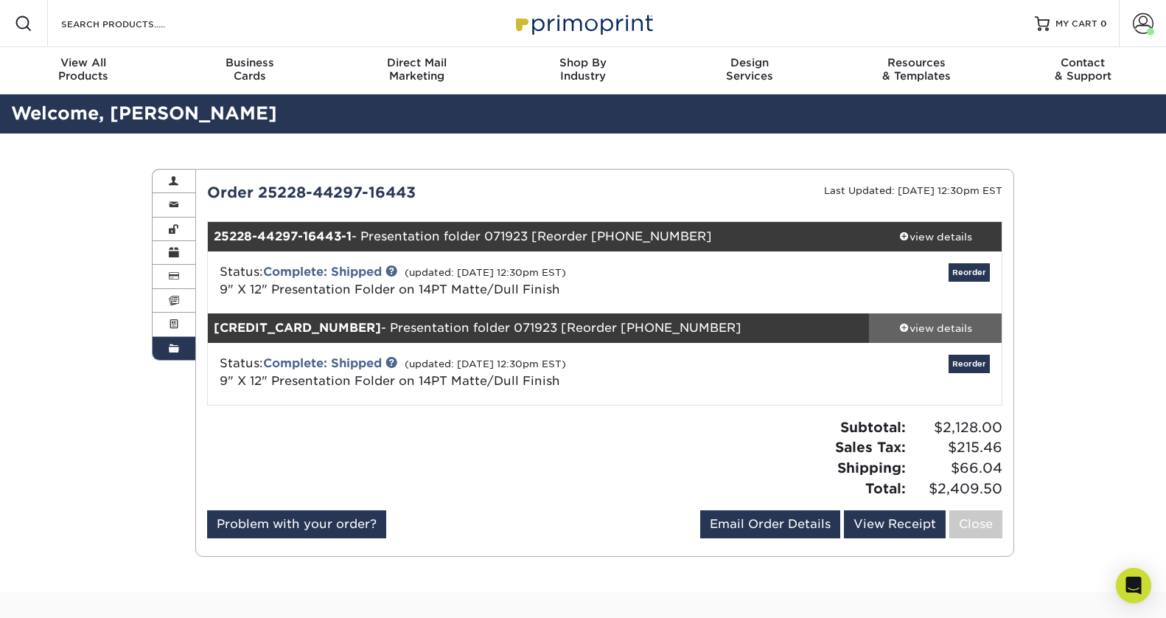
click at [944, 330] on div "view details" at bounding box center [935, 328] width 133 height 15
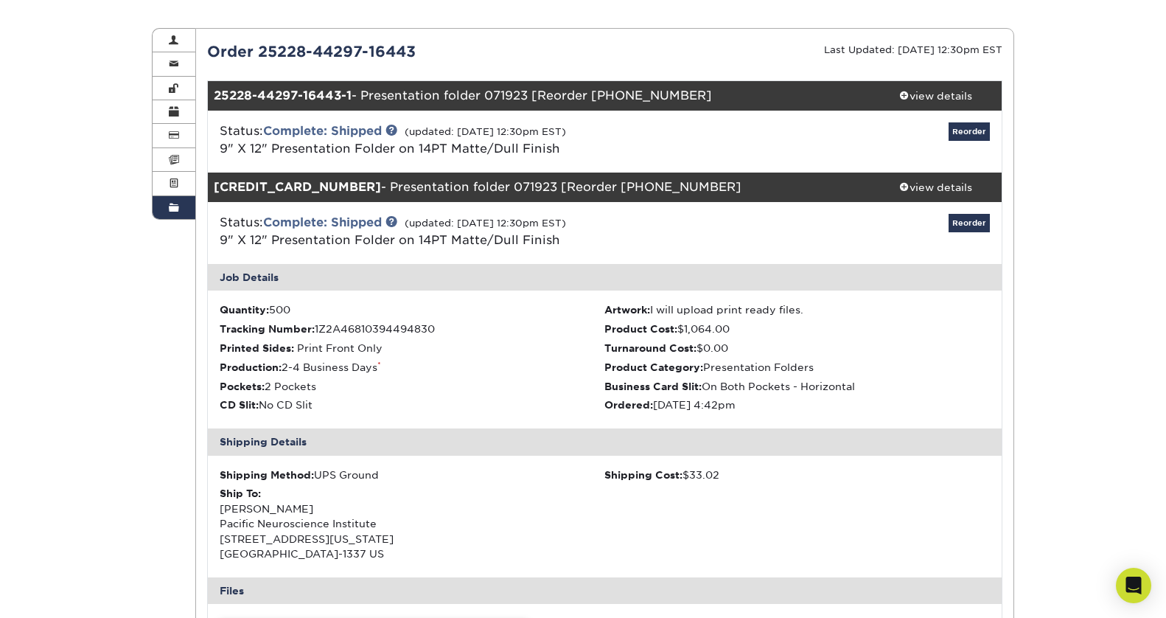
scroll to position [148, 0]
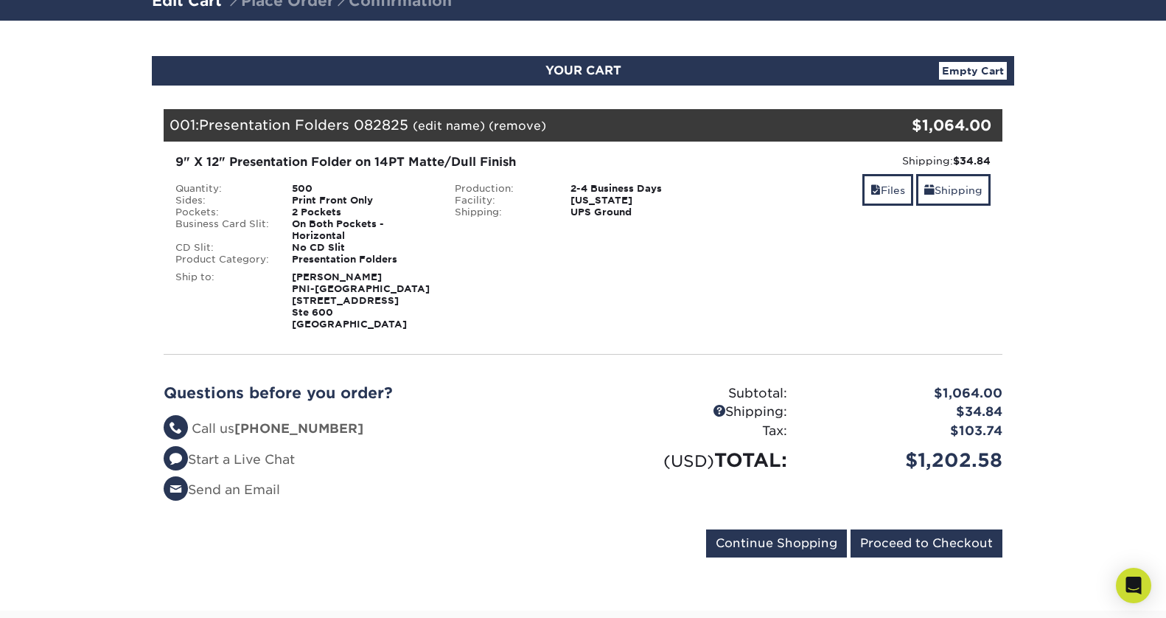
scroll to position [129, 0]
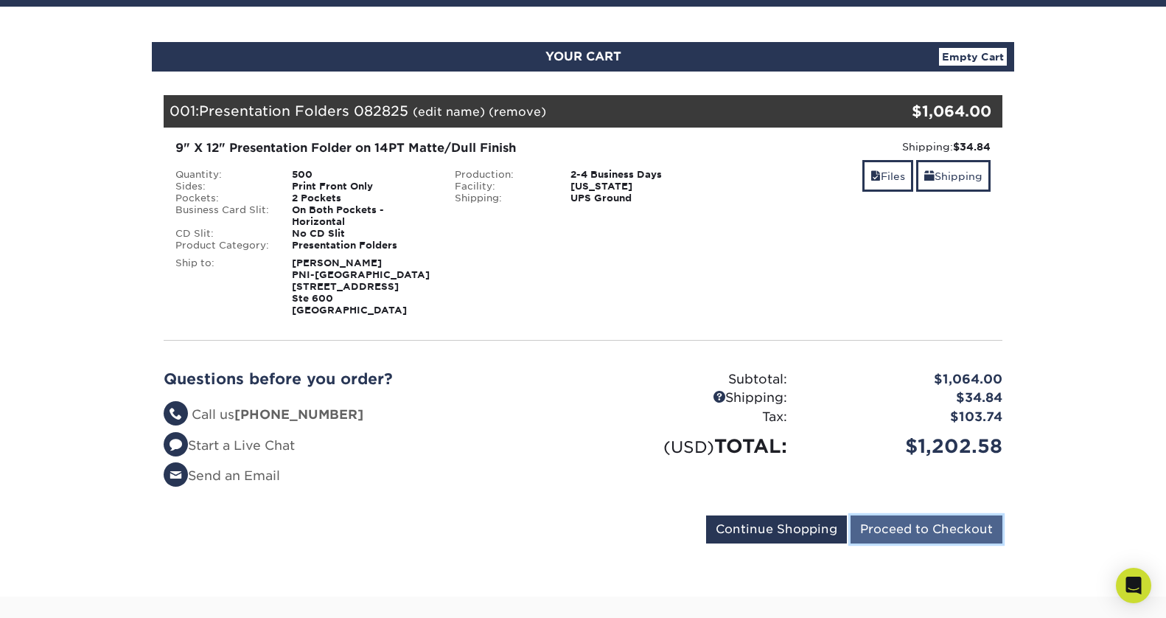
click at [960, 528] on input "Proceed to Checkout" at bounding box center [926, 529] width 152 height 28
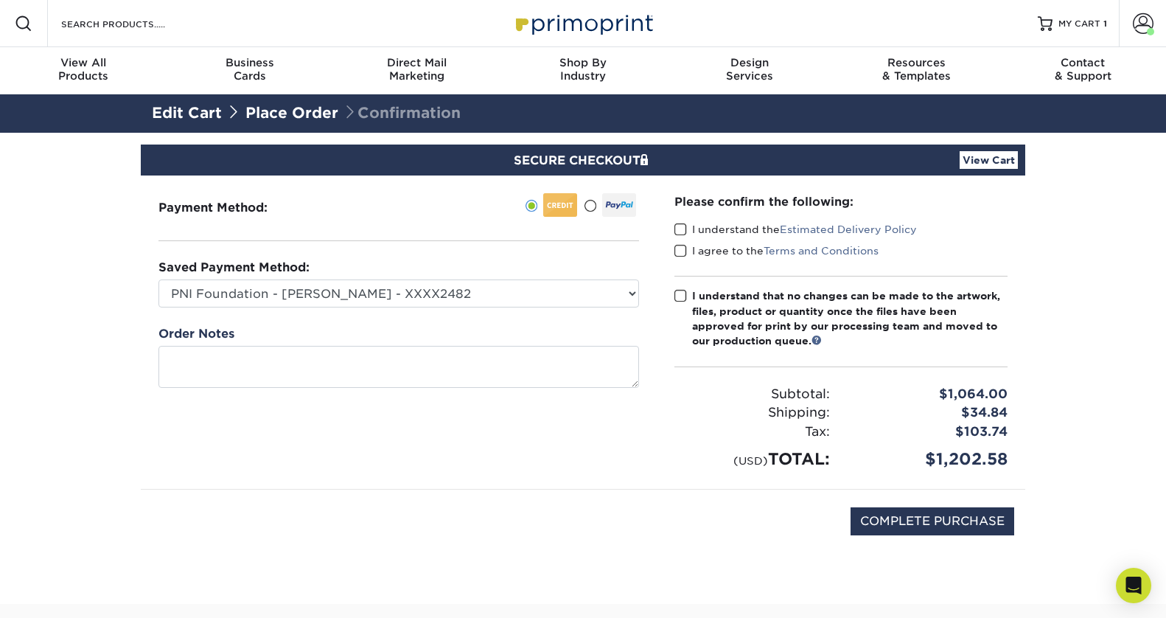
click at [679, 228] on span at bounding box center [680, 230] width 13 height 14
click at [0, 0] on input "I understand the Estimated Delivery Policy" at bounding box center [0, 0] width 0 height 0
click at [682, 249] on span at bounding box center [680, 251] width 13 height 14
click at [0, 0] on input "I agree to the Terms and Conditions" at bounding box center [0, 0] width 0 height 0
click at [682, 296] on span at bounding box center [680, 296] width 13 height 14
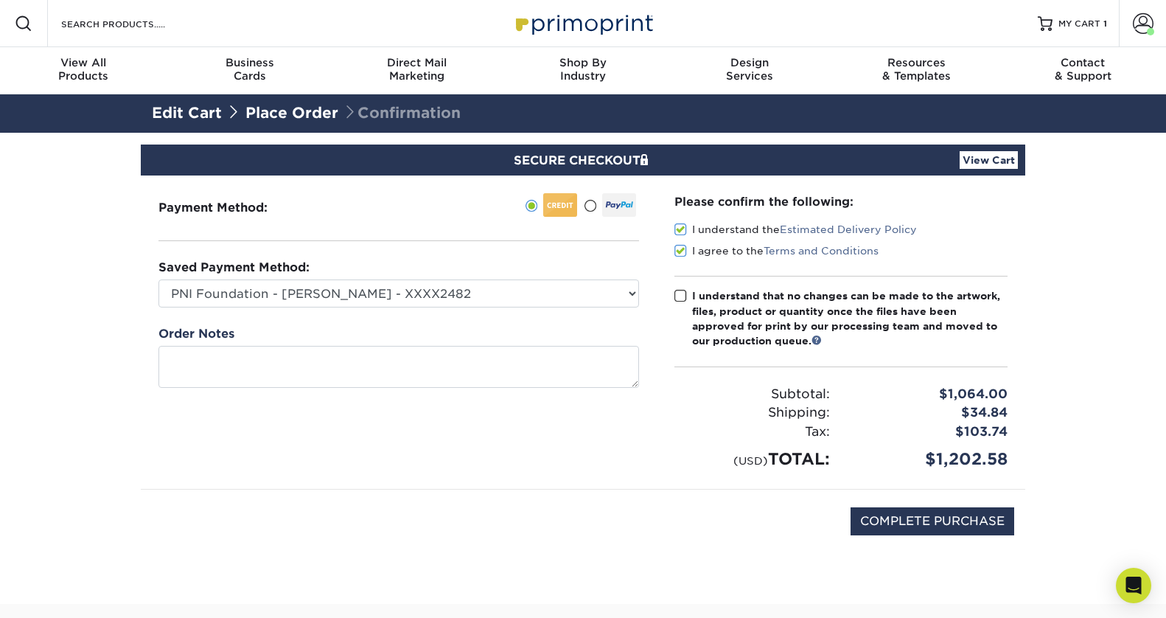
click at [0, 0] on input "I understand that no changes can be made to the artwork, files, product or quan…" at bounding box center [0, 0] width 0 height 0
click at [909, 526] on input "COMPLETE PURCHASE" at bounding box center [932, 521] width 164 height 28
type input "PROCESSING, PLEASE WAIT..."
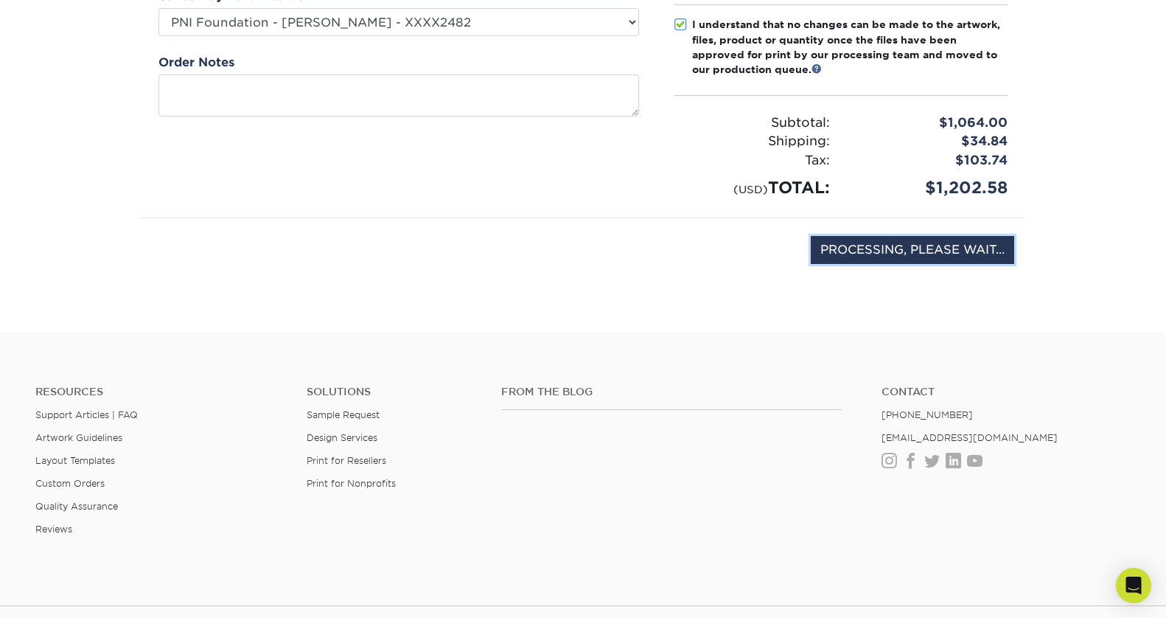
scroll to position [284, 0]
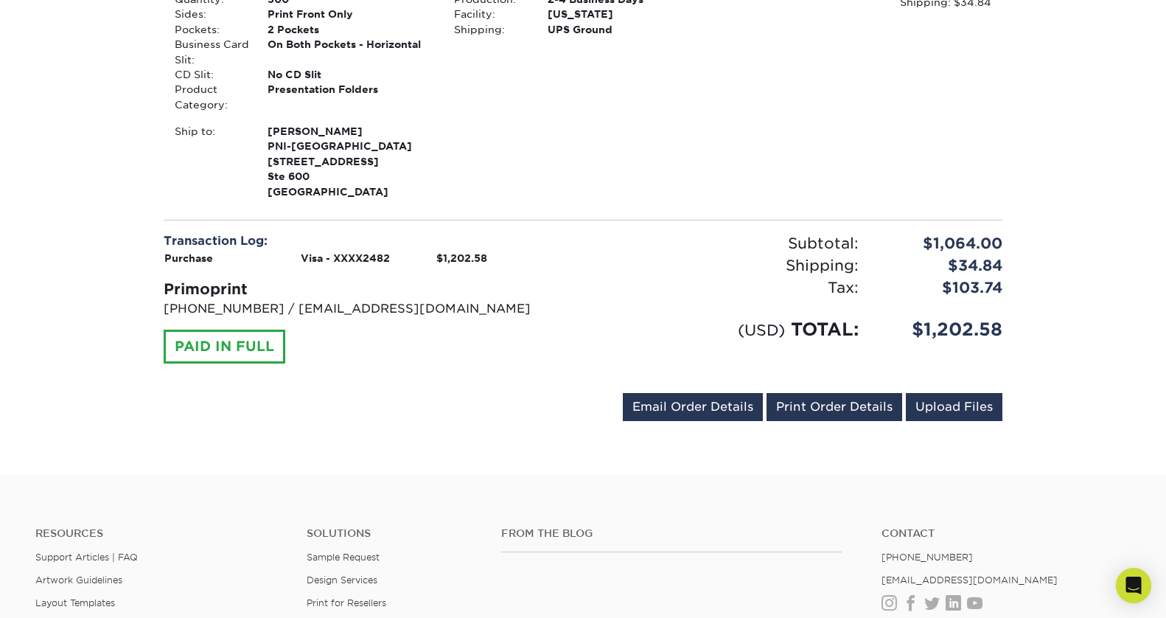
scroll to position [486, 0]
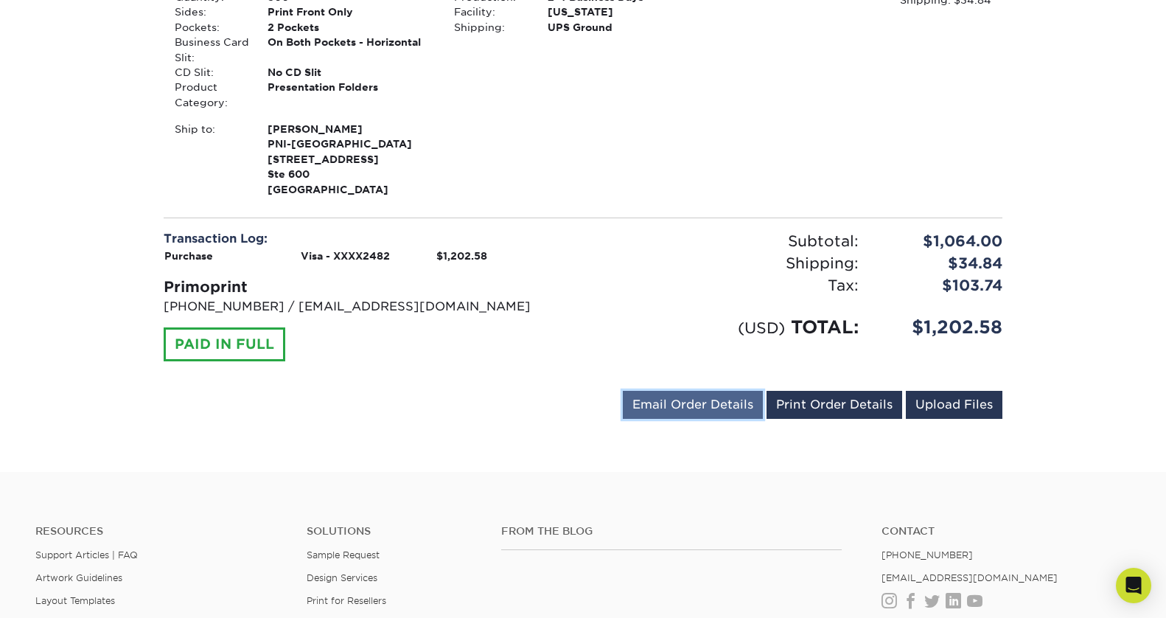
click at [747, 405] on link "Email Order Details" at bounding box center [693, 405] width 140 height 28
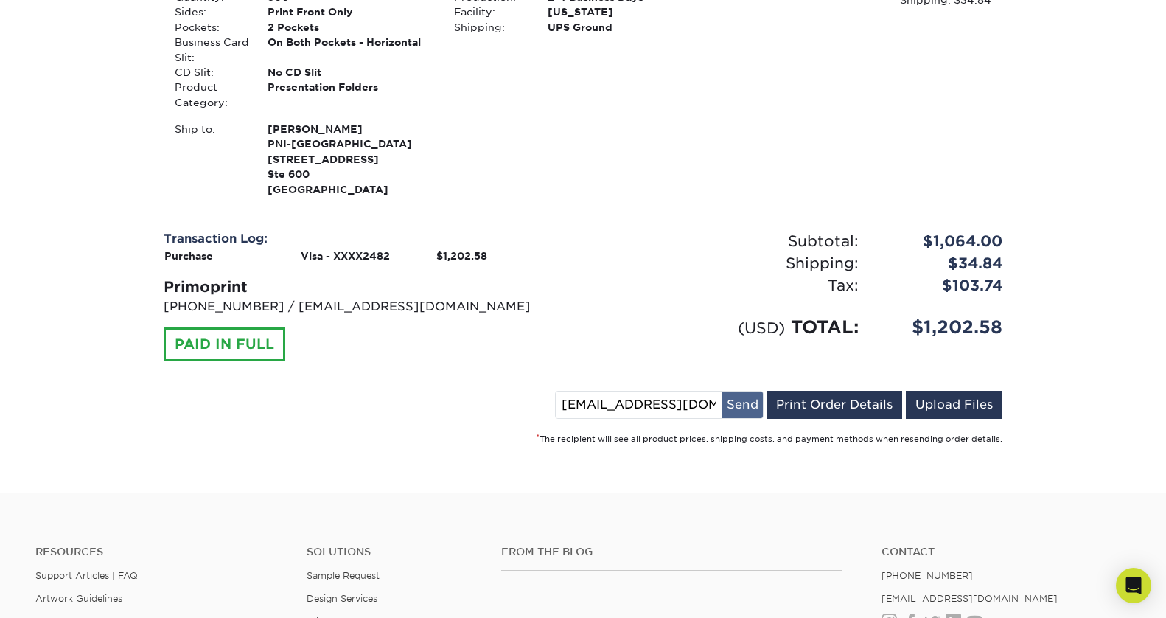
click at [746, 405] on button "Send" at bounding box center [742, 404] width 41 height 27
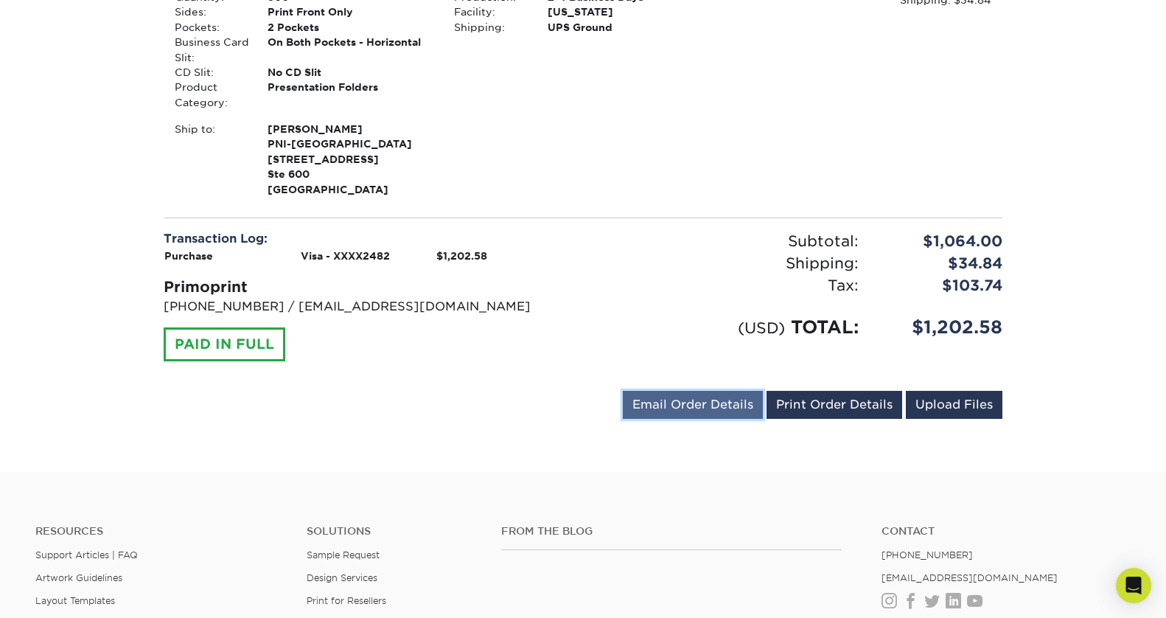
click at [740, 405] on link "Email Order Details" at bounding box center [693, 405] width 140 height 28
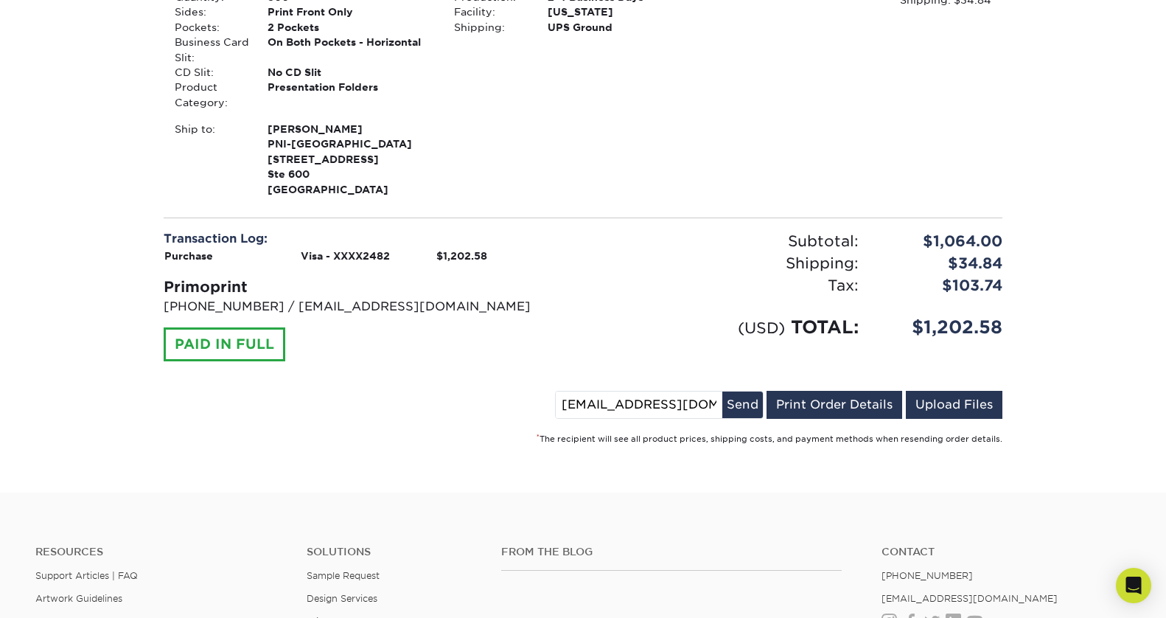
drag, startPoint x: 619, startPoint y: 403, endPoint x: 560, endPoint y: 405, distance: 59.0
click at [560, 405] on div "zjethani@pacificneuro.org Send Email Order Details Print Order Details Upload F…" at bounding box center [583, 408] width 839 height 34
type input "asimpers@pacificneuro.org"
click at [744, 407] on button "Send" at bounding box center [742, 404] width 41 height 27
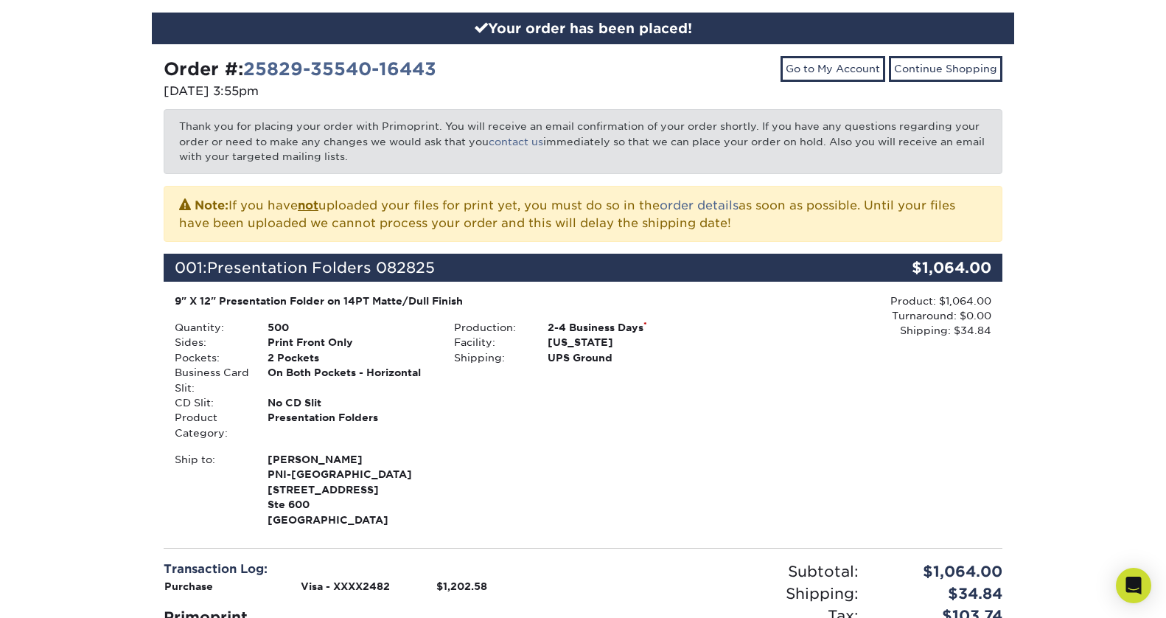
scroll to position [0, 0]
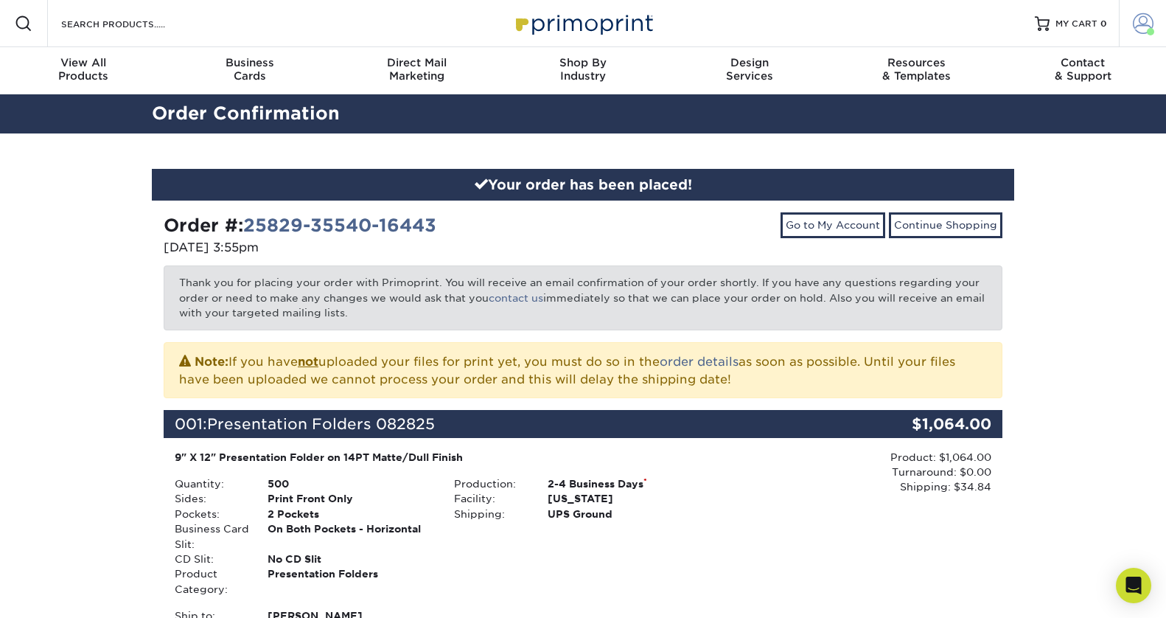
click at [1140, 21] on span at bounding box center [1143, 23] width 21 height 21
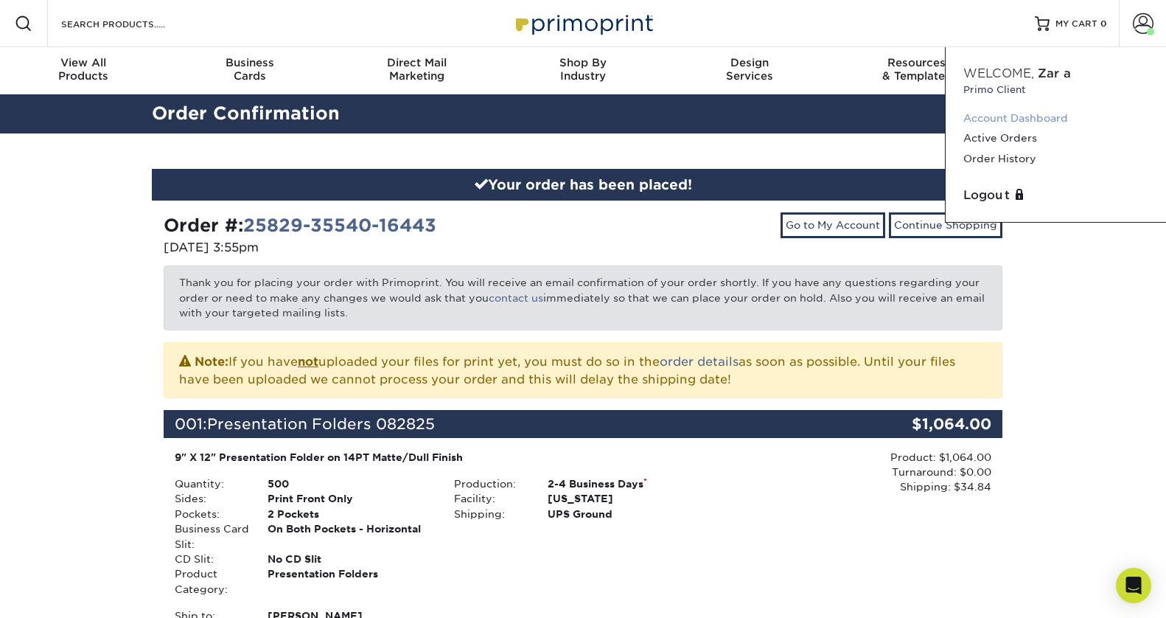
click at [1015, 113] on link "Account Dashboard" at bounding box center [1055, 118] width 185 height 20
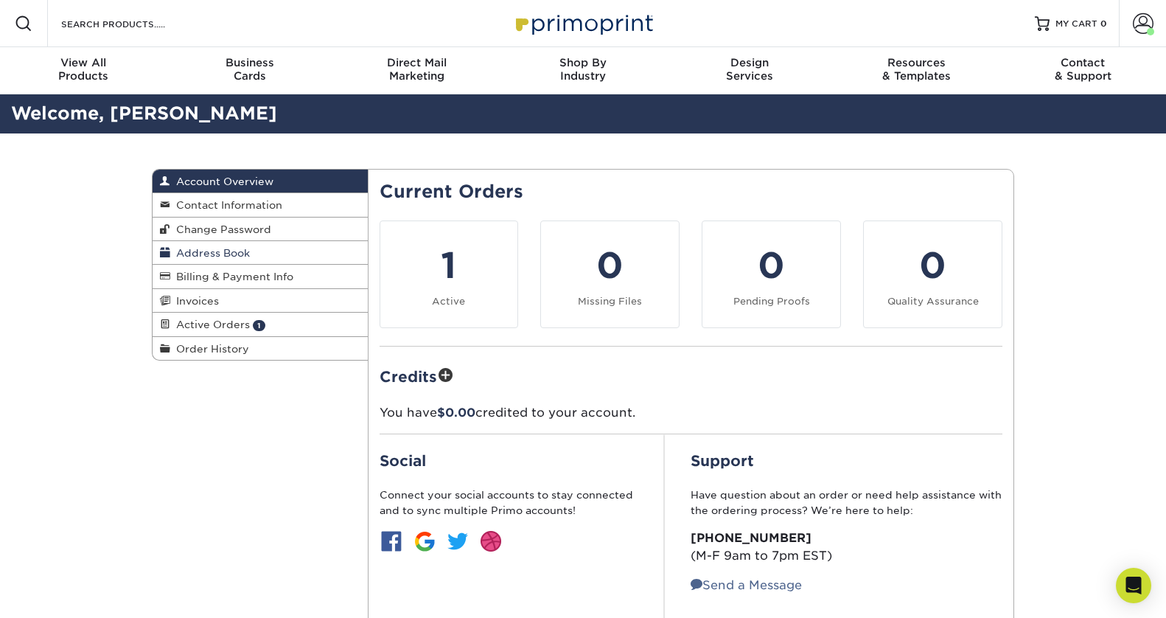
click at [248, 251] on span "Address Book" at bounding box center [210, 253] width 80 height 12
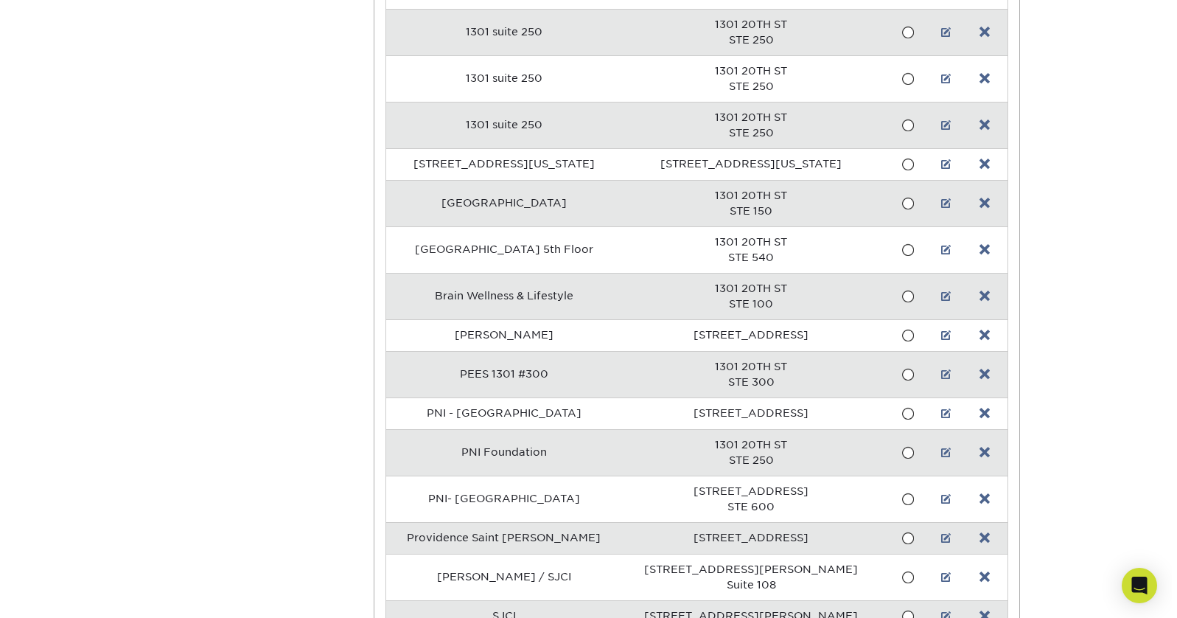
scroll to position [402, 0]
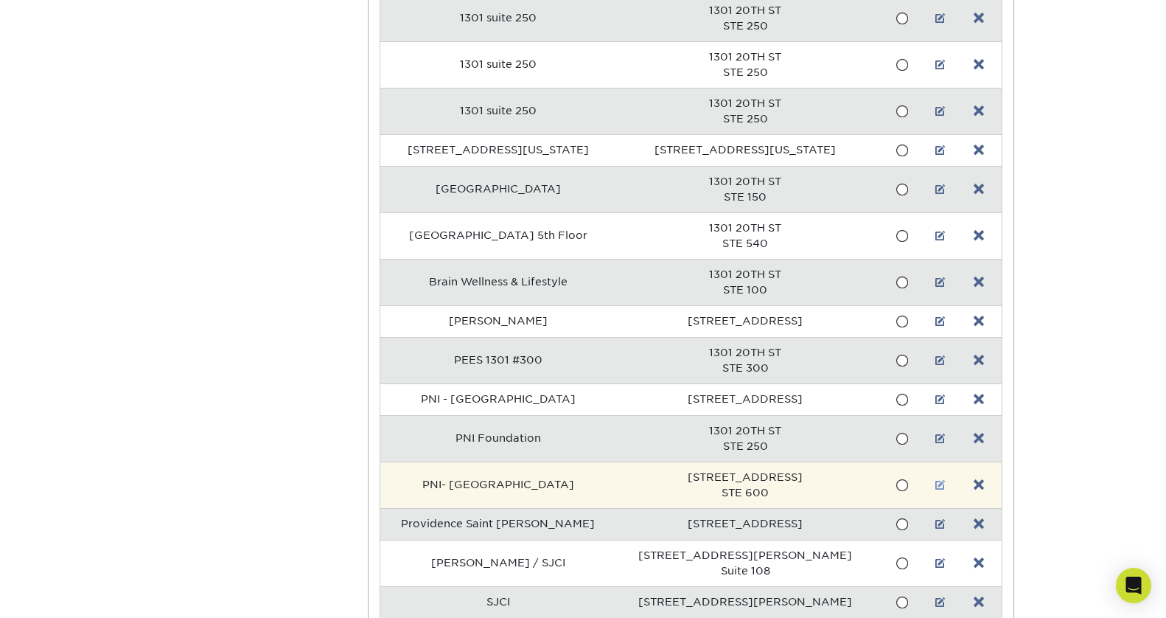
click at [935, 483] on link at bounding box center [940, 485] width 10 height 12
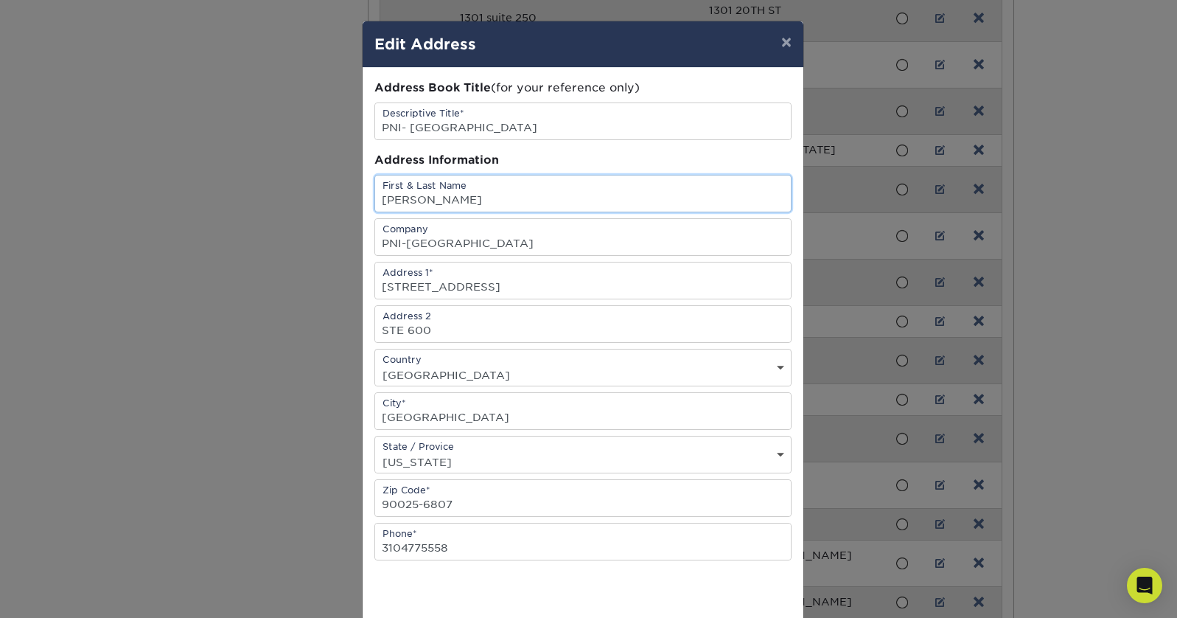
scroll to position [0, 0]
drag, startPoint x: 481, startPoint y: 201, endPoint x: 351, endPoint y: 200, distance: 130.4
click at [351, 200] on div "× Edit Address Address Book Title (for your reference only) Descriptive Title* …" at bounding box center [588, 309] width 1177 height 618
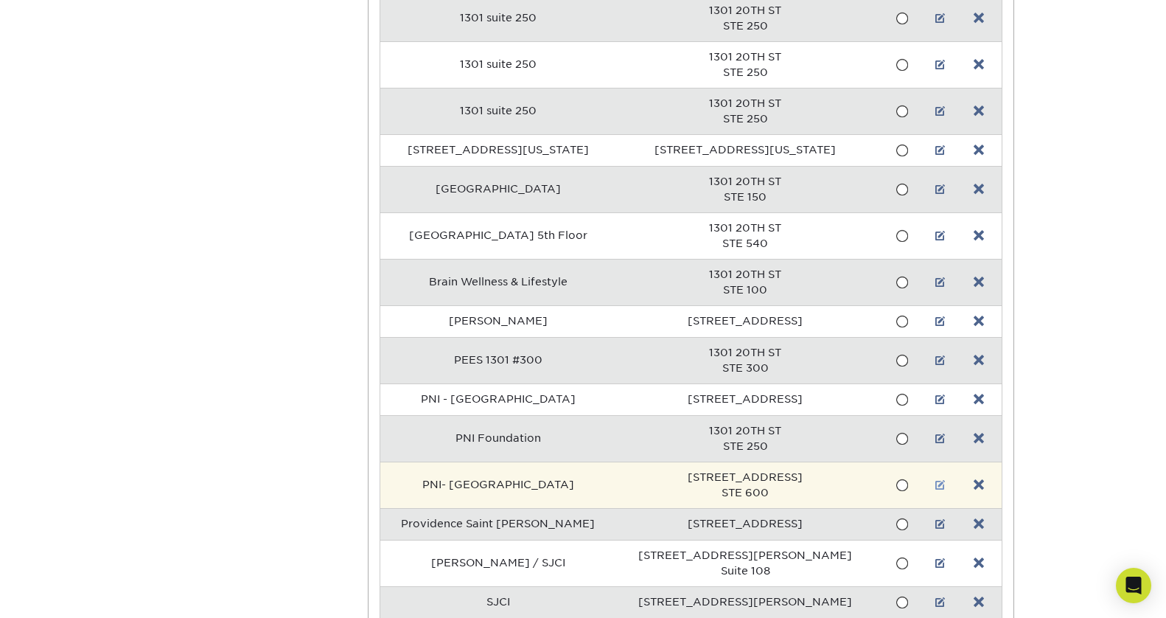
click at [935, 486] on link at bounding box center [940, 485] width 10 height 12
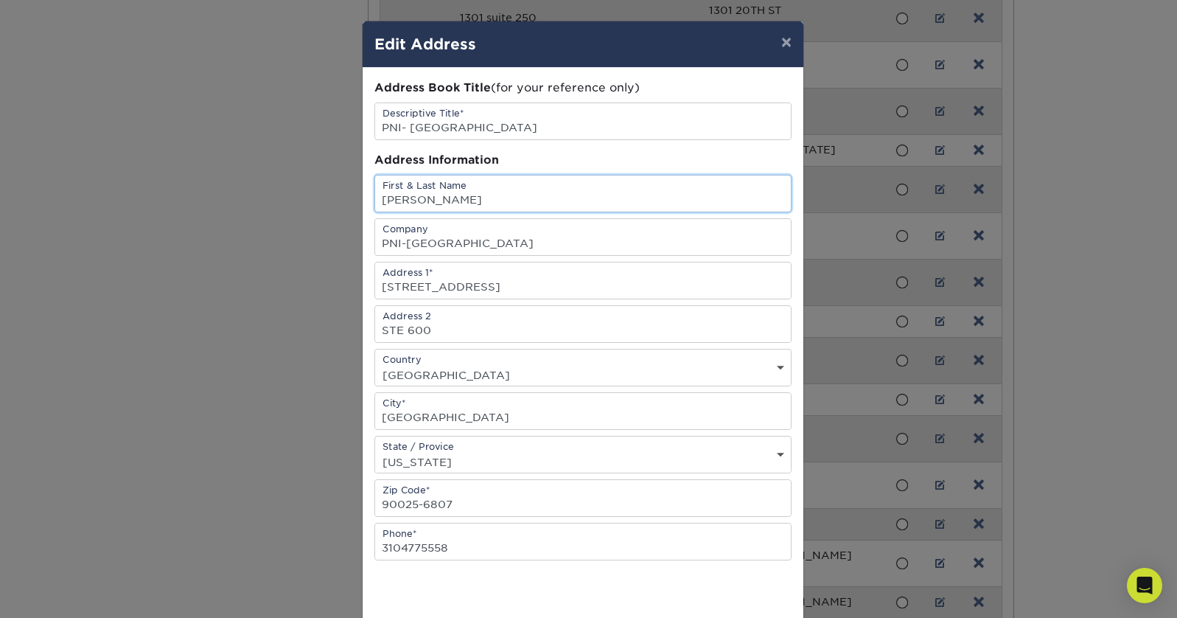
click at [472, 198] on input "[PERSON_NAME]" at bounding box center [583, 193] width 416 height 36
type input "Delbar Ehfad"
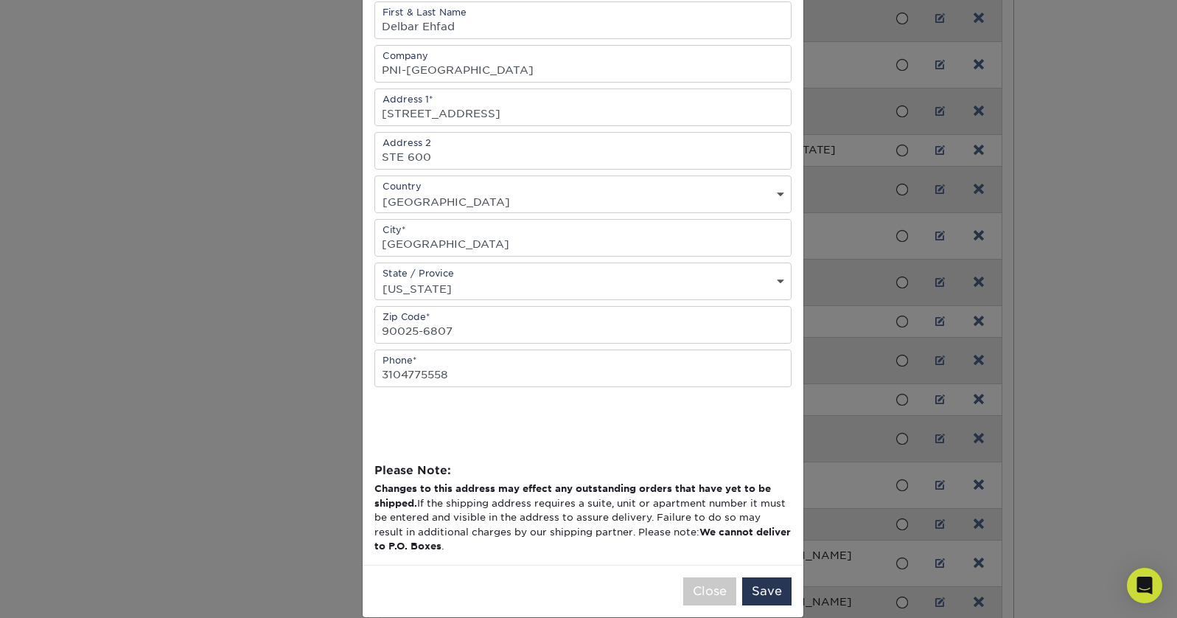
scroll to position [194, 0]
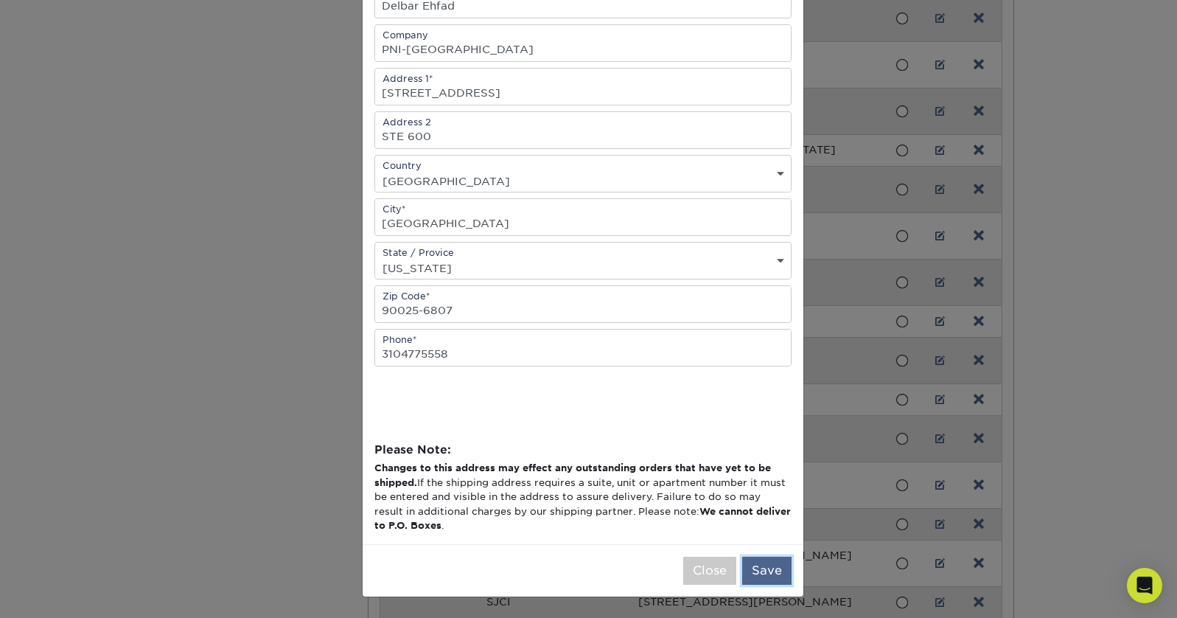
click at [766, 572] on button "Save" at bounding box center [766, 570] width 49 height 28
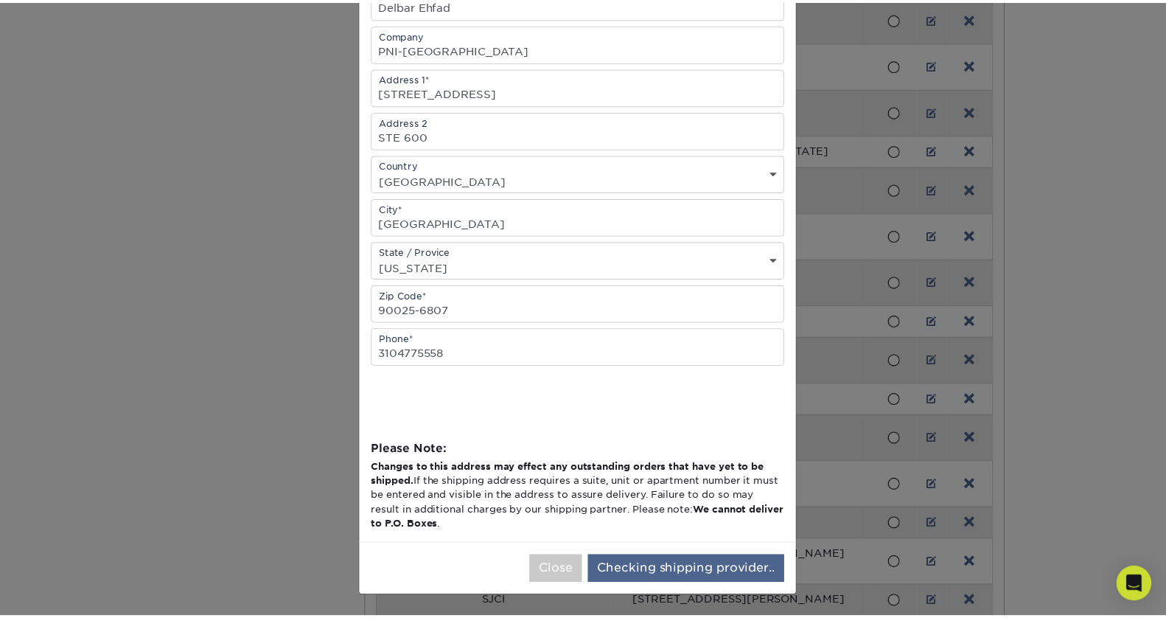
scroll to position [0, 0]
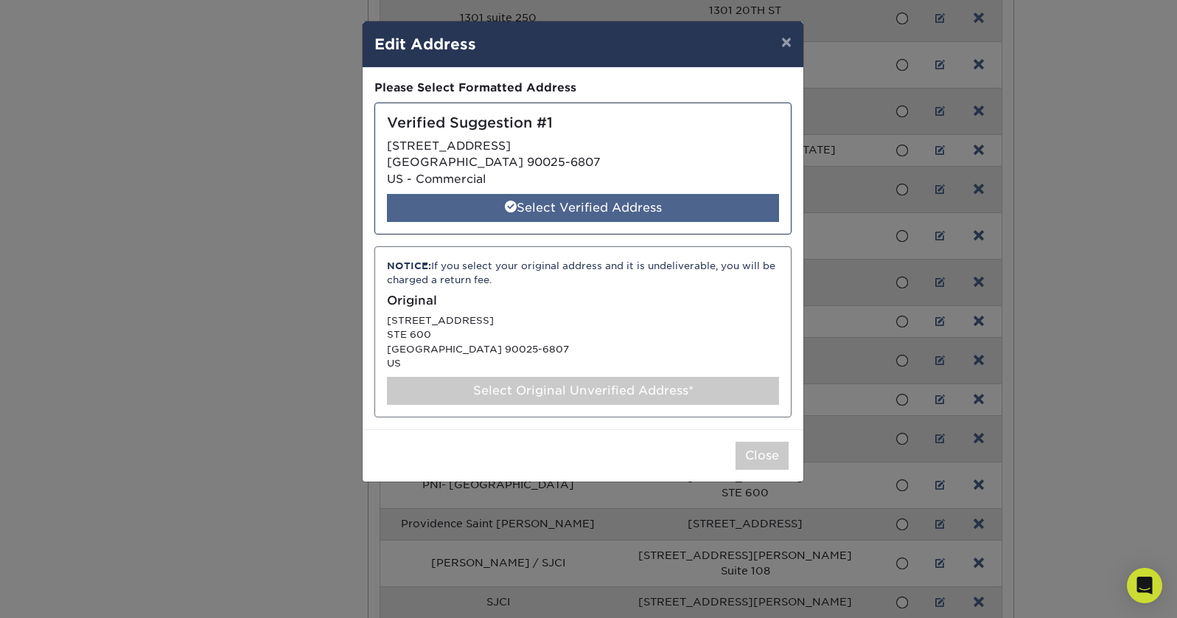
click at [702, 211] on div "Select Verified Address" at bounding box center [583, 208] width 392 height 28
